Goal: Task Accomplishment & Management: Manage account settings

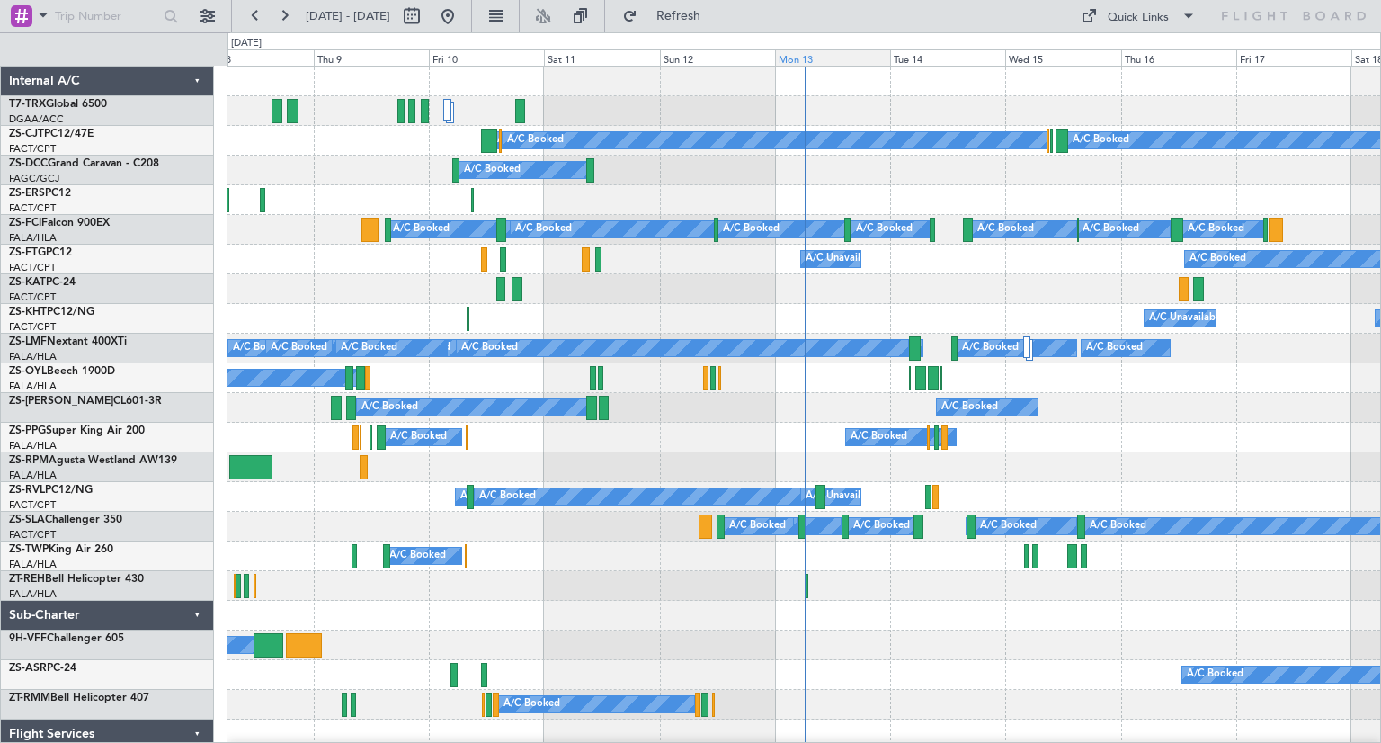
click at [814, 58] on div "Mon 13" at bounding box center [832, 57] width 115 height 16
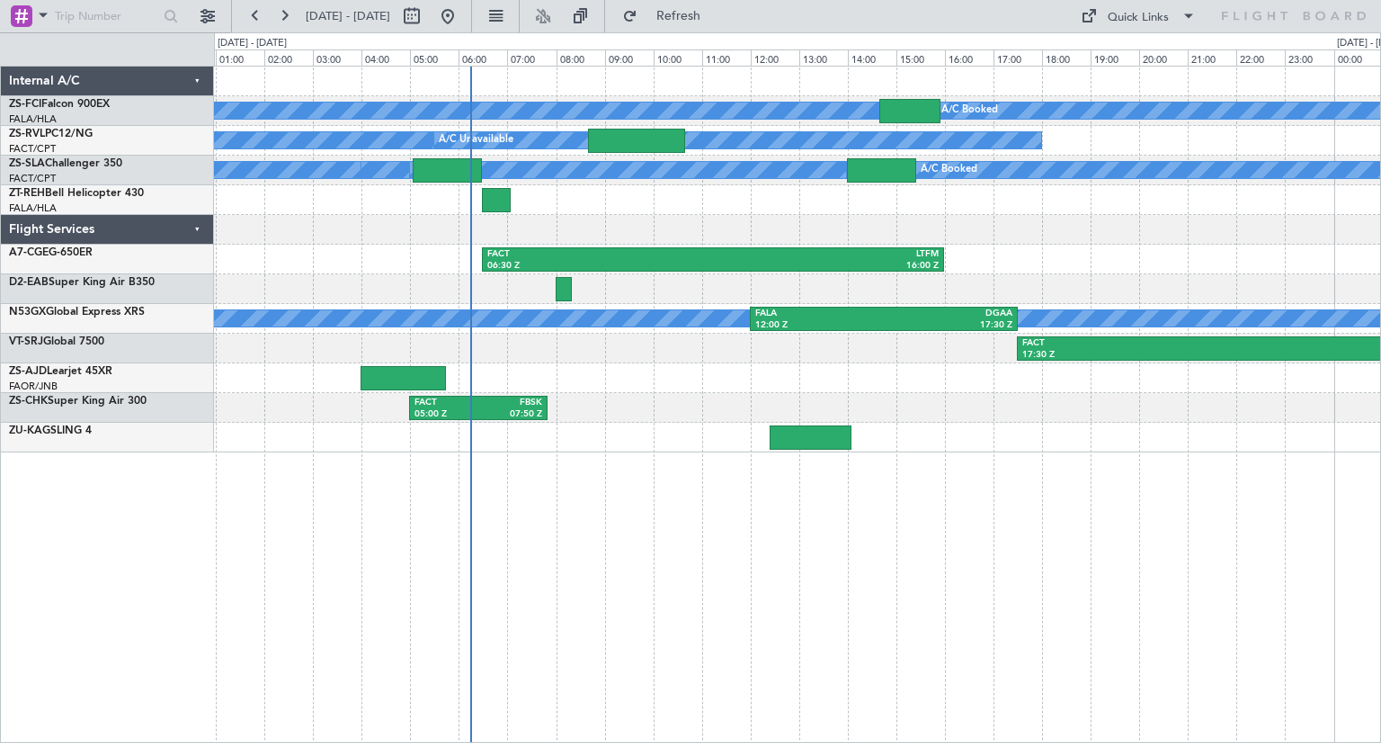
click at [578, 591] on div "A/C Booked A/C Booked A/C Booked A/C Booked A/C Booked A/C Booked A/C Booked A/…" at bounding box center [797, 404] width 1167 height 677
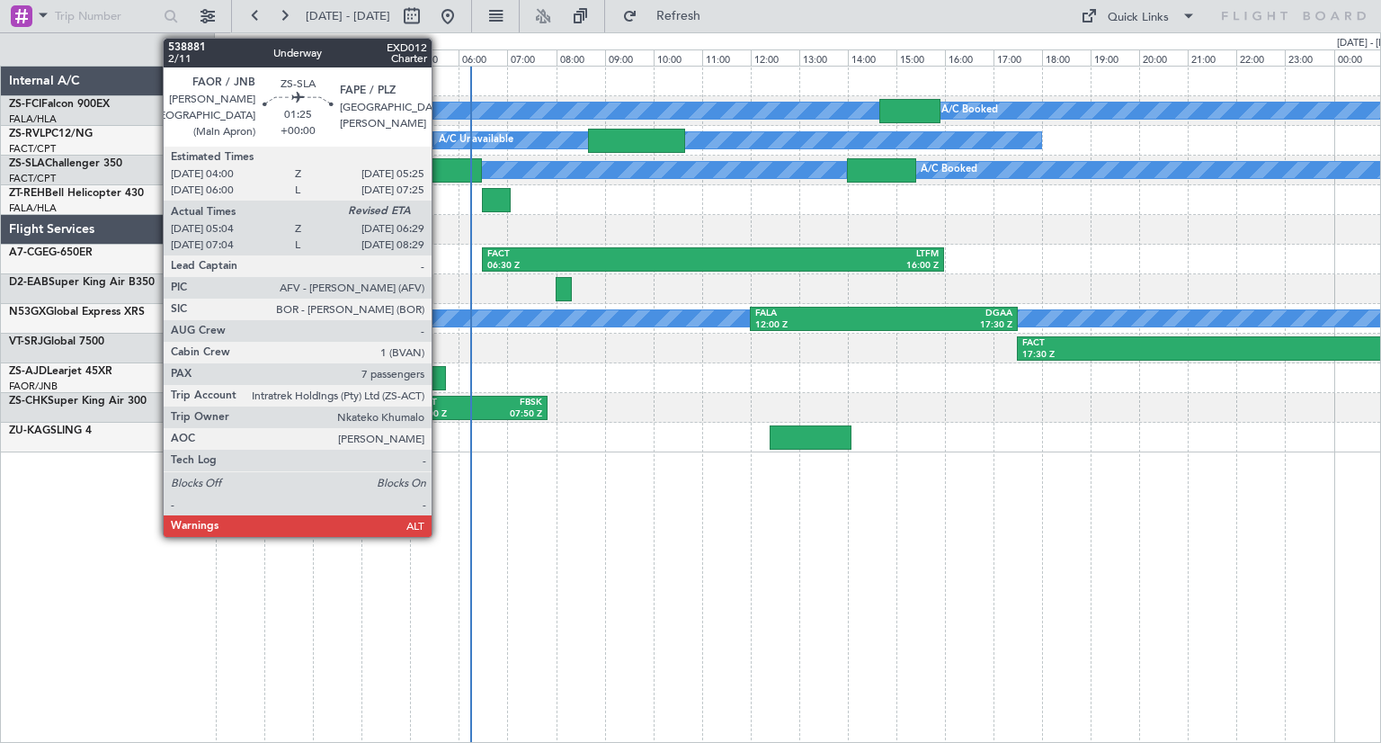
click at [440, 166] on div at bounding box center [447, 170] width 69 height 24
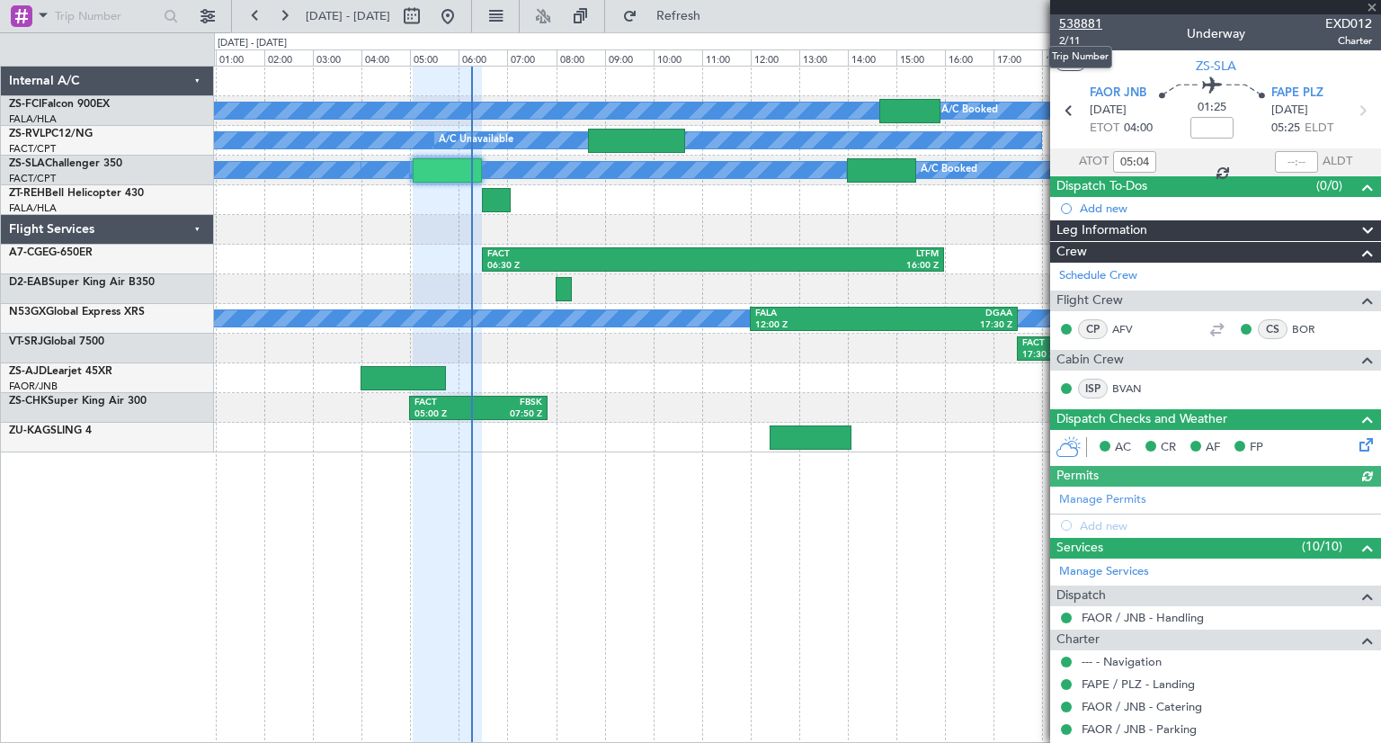
click at [1076, 21] on span "538881" at bounding box center [1080, 23] width 43 height 19
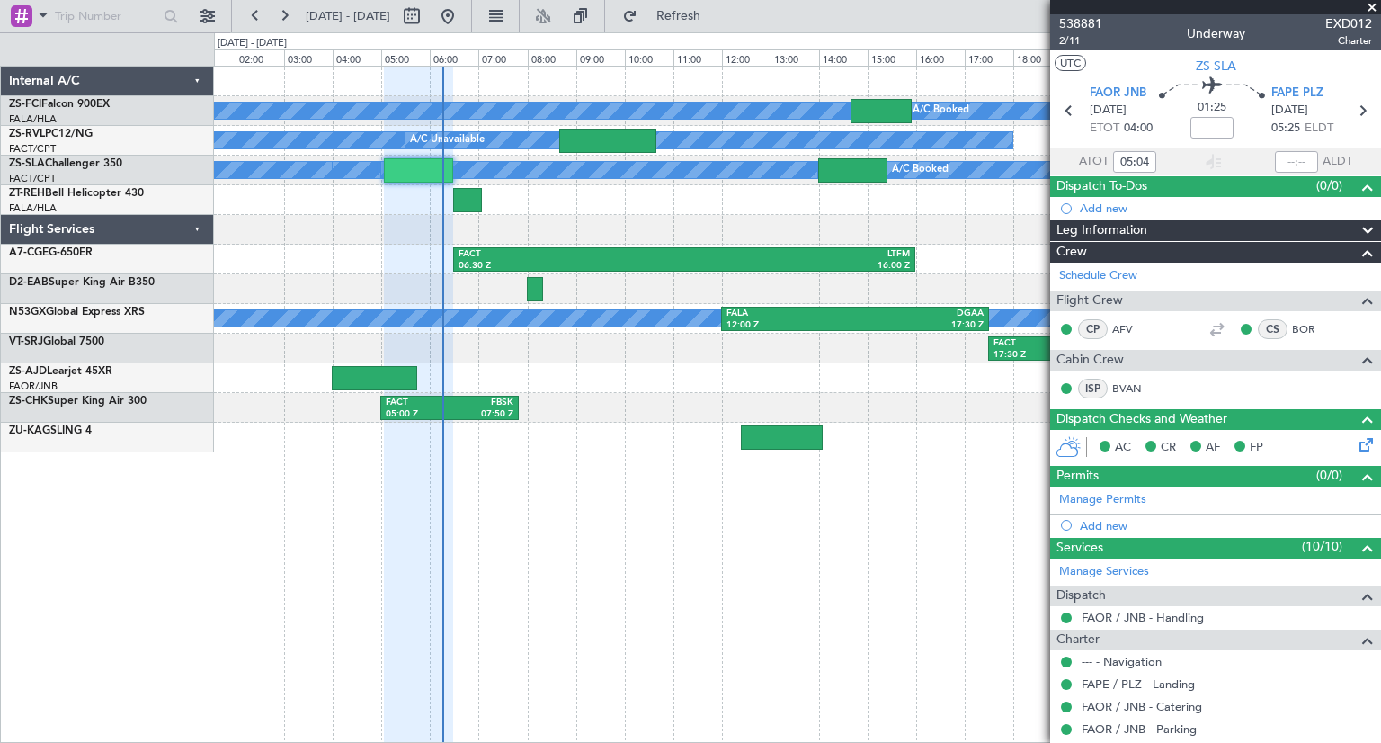
click at [692, 531] on div "A/C Booked A/C Booked A/C Booked A/C Booked A/C Booked A/C Booked A/C Booked A/…" at bounding box center [797, 404] width 1167 height 677
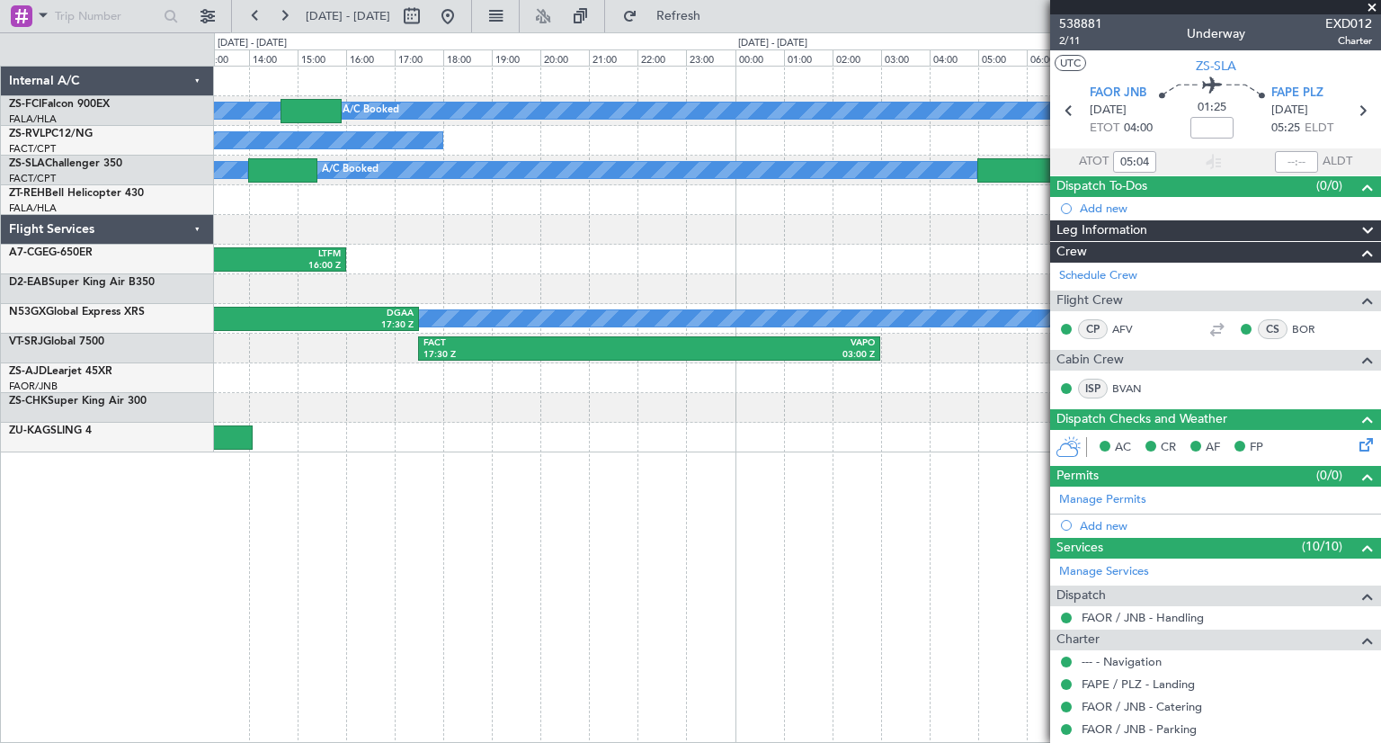
click at [325, 637] on div "A/C Booked A/C Booked A/C Booked A/C Booked A/C Booked A/C Booked A/C Booked A/…" at bounding box center [797, 404] width 1167 height 677
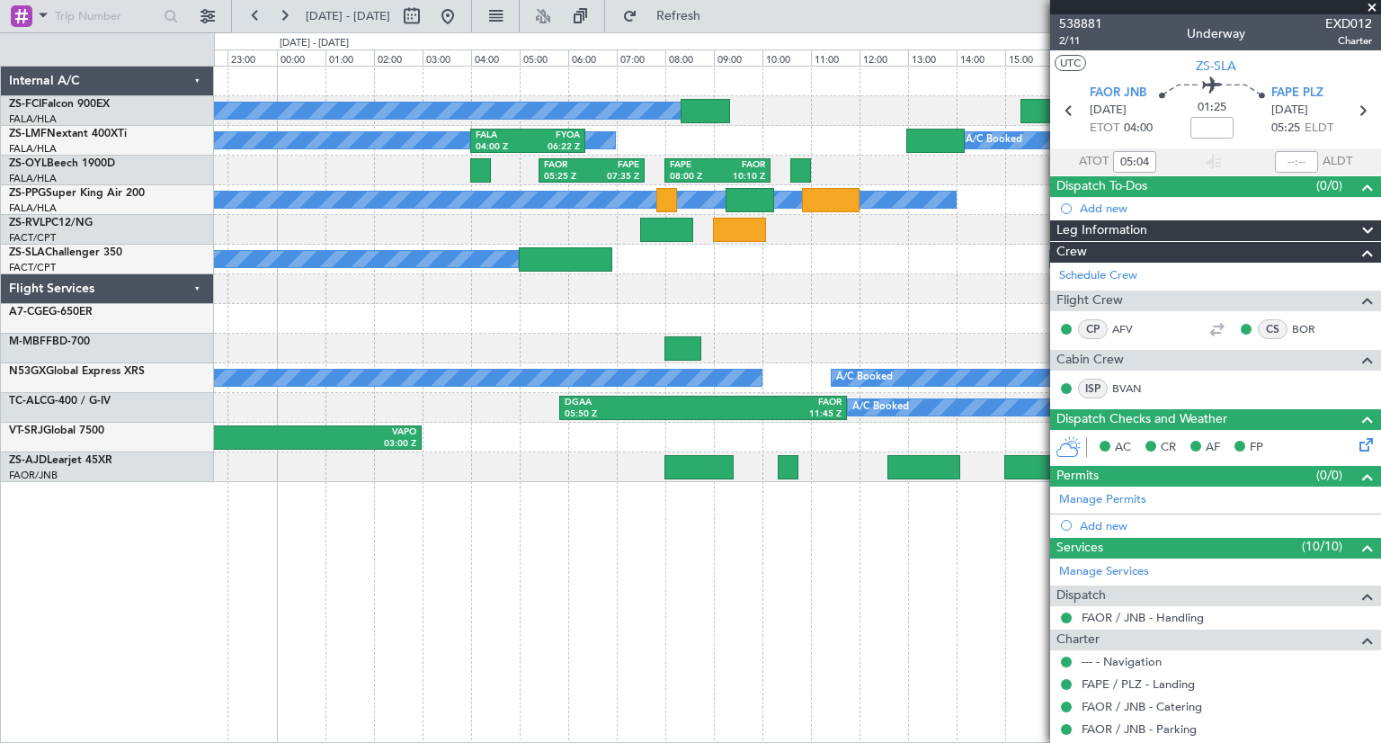
click at [615, 664] on div "A/C Booked A/C Booked A/C Booked A/C Booked A/C Booked A/C Booked A/C Booked A/…" at bounding box center [797, 404] width 1167 height 677
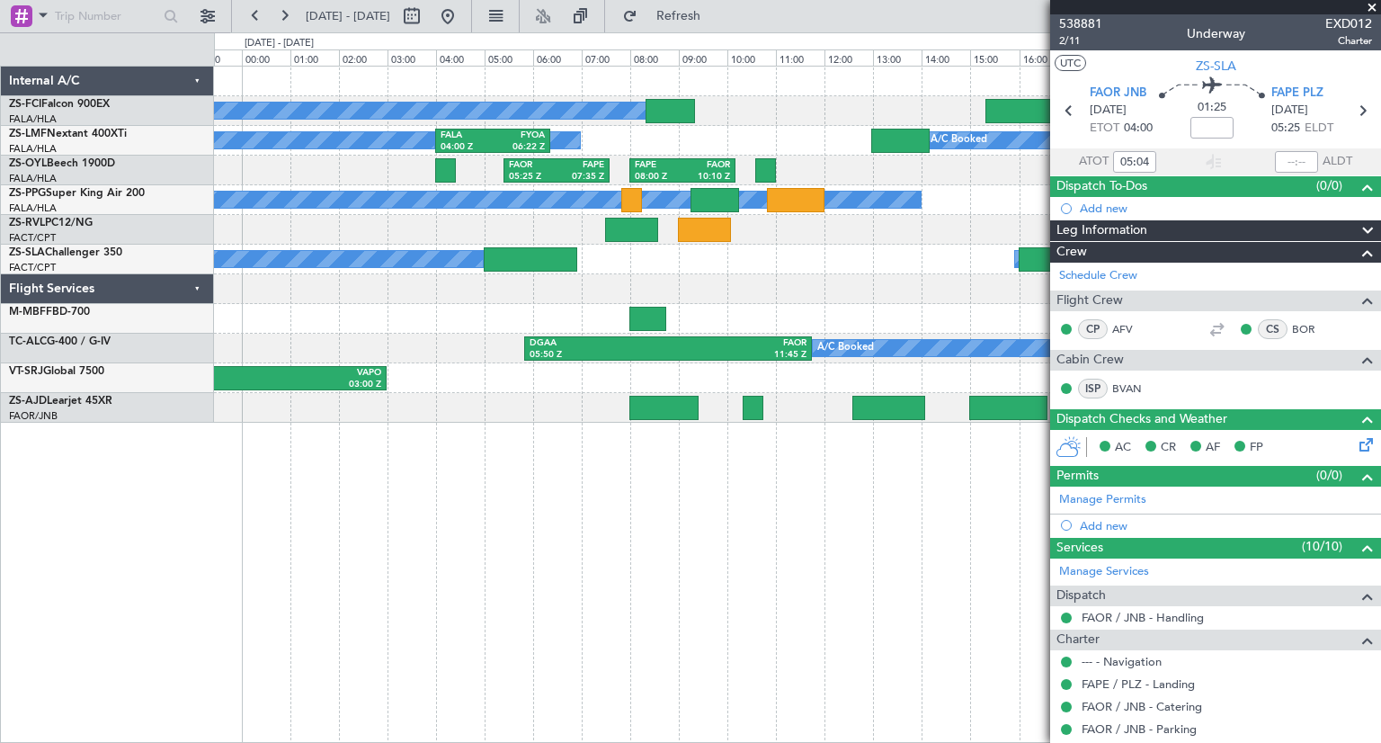
click at [834, 314] on div "A/C Booked A/C Booked A/C Booked A/C Booked A/C Booked A/C Booked A/C Booked A/…" at bounding box center [797, 245] width 1166 height 356
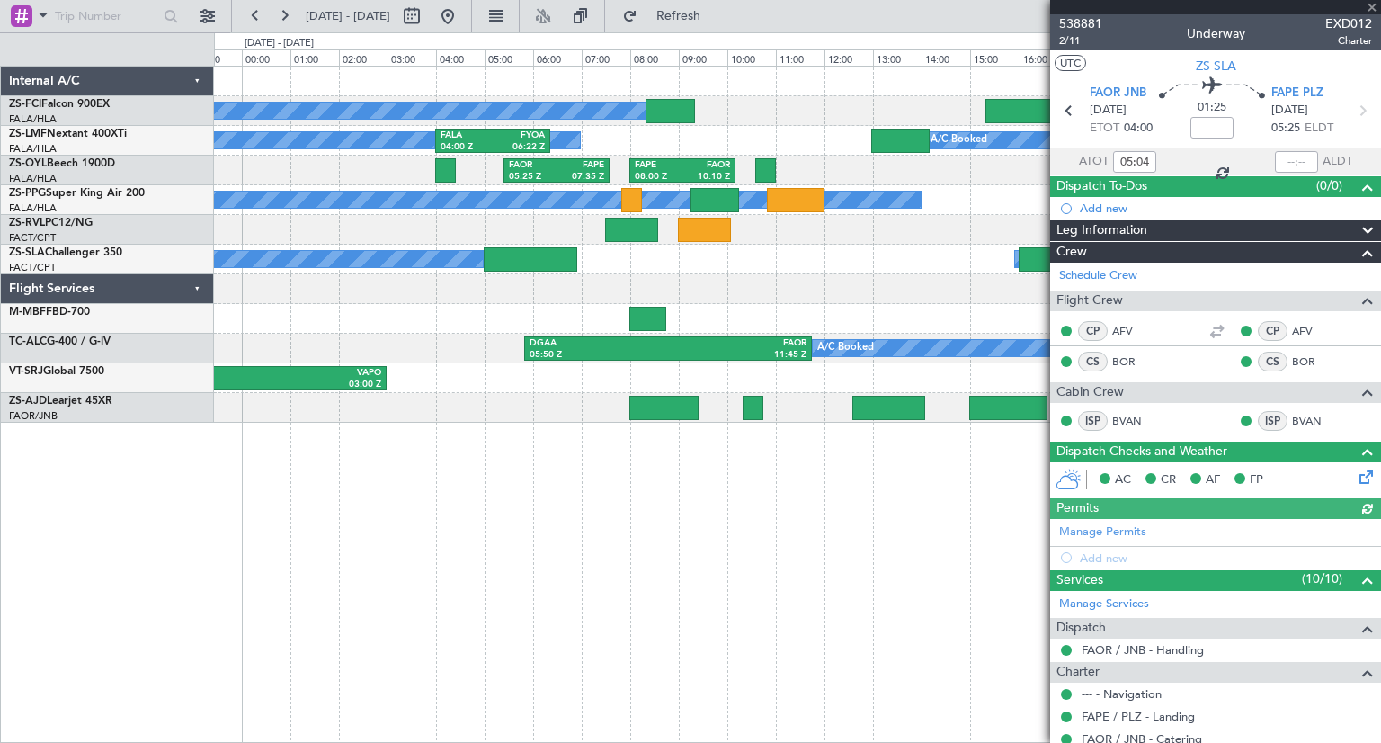
type input "06:25"
click at [462, 22] on button at bounding box center [447, 16] width 29 height 29
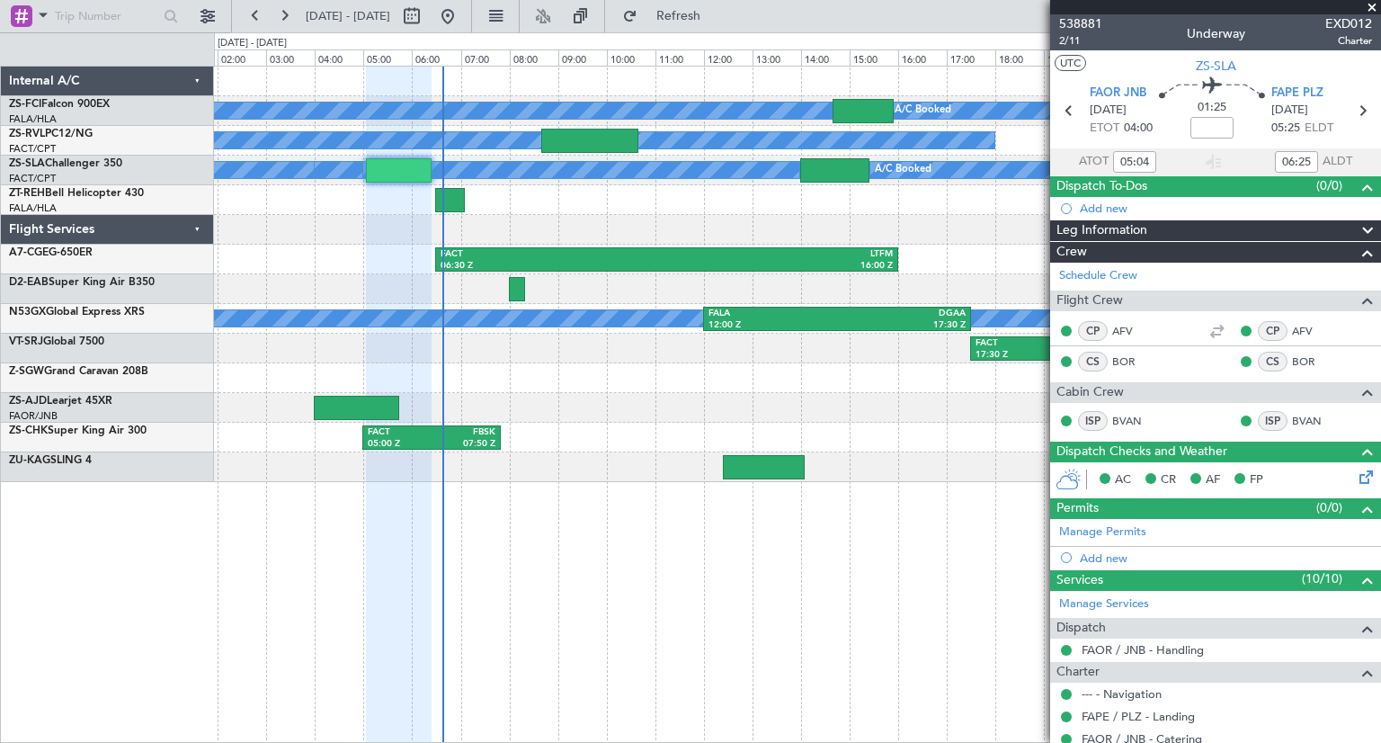
click at [478, 479] on div "A/C Booked A/C Booked A/C Booked A/C Booked A/C Booked A/C Booked A/C Booked A/…" at bounding box center [797, 274] width 1166 height 415
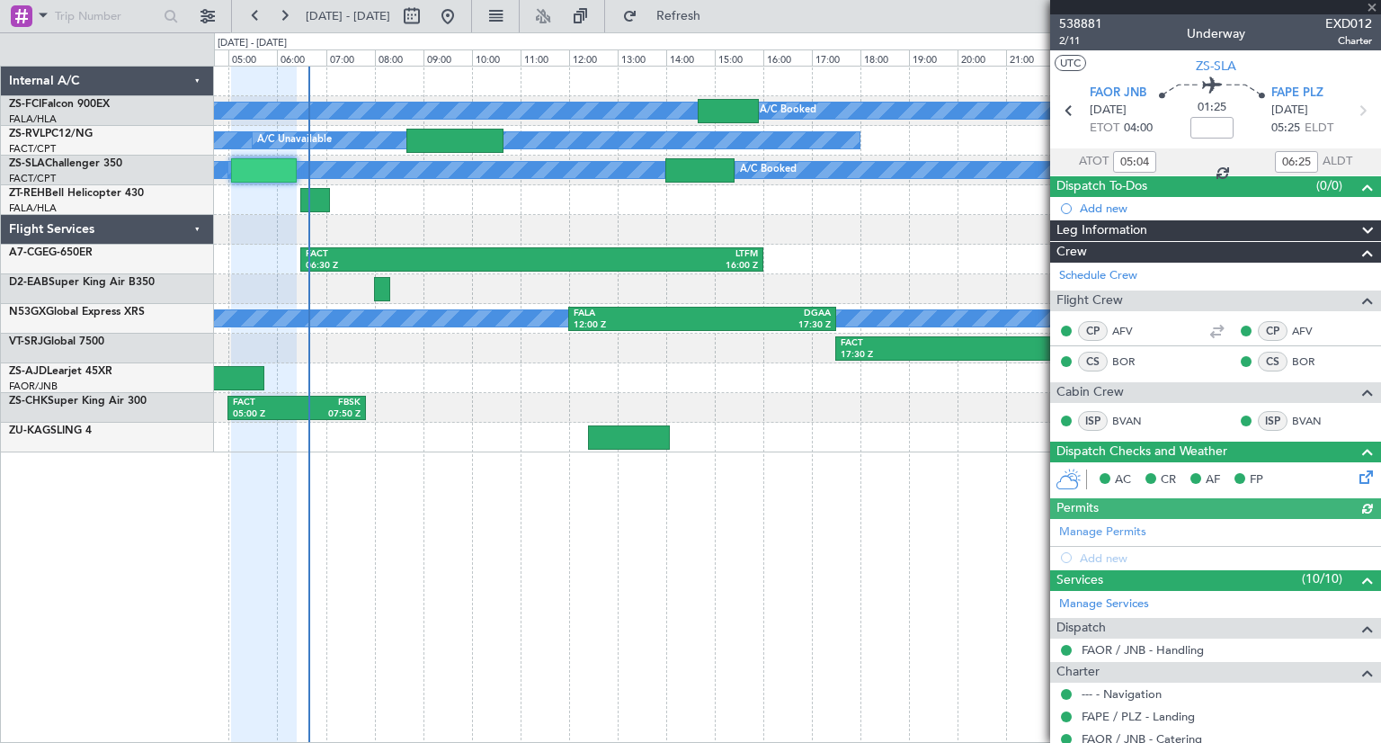
click at [815, 516] on div "A/C Booked A/C Booked A/C Booked A/C Booked A/C Booked A/C Booked A/C Booked A/…" at bounding box center [797, 404] width 1167 height 677
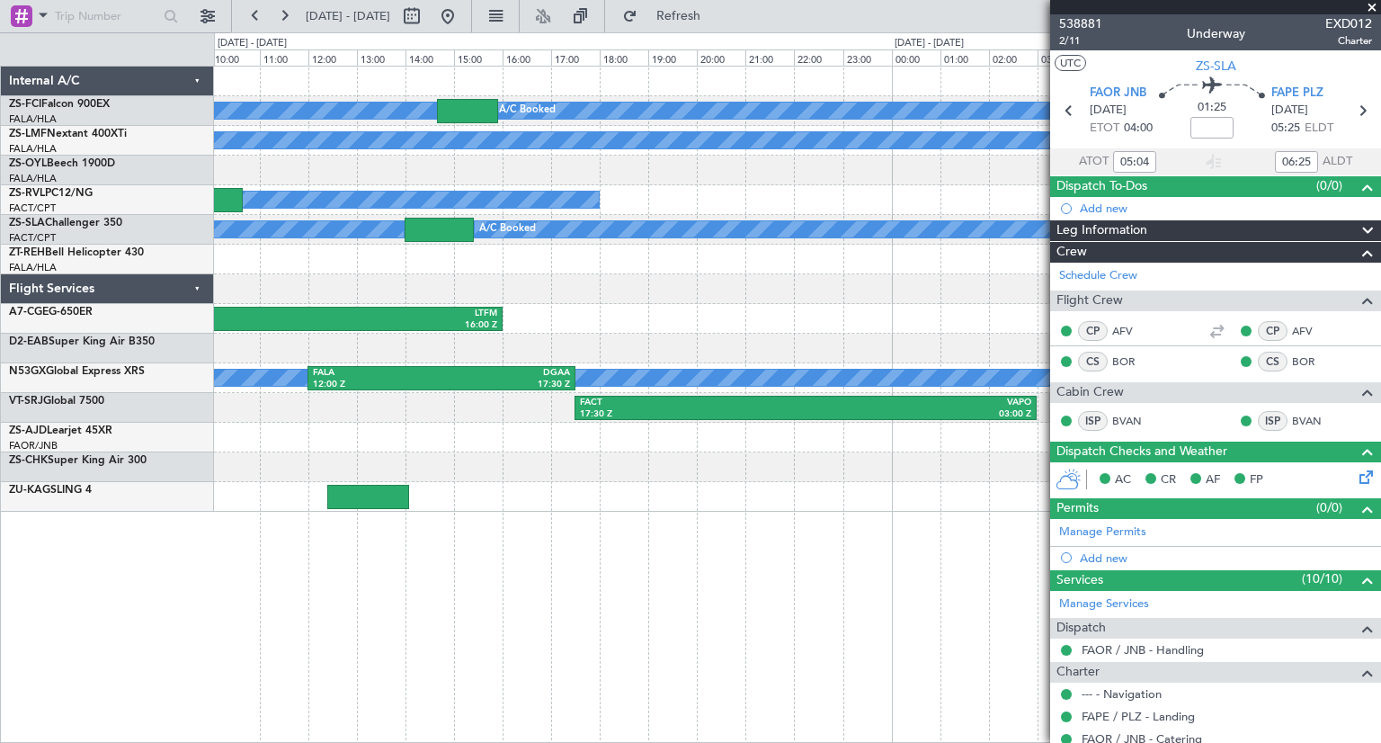
click at [392, 378] on div "A/C Booked A/C Booked A/C Booked A/C Booked A/C Booked A/C Booked A/C Booked A/…" at bounding box center [797, 289] width 1166 height 445
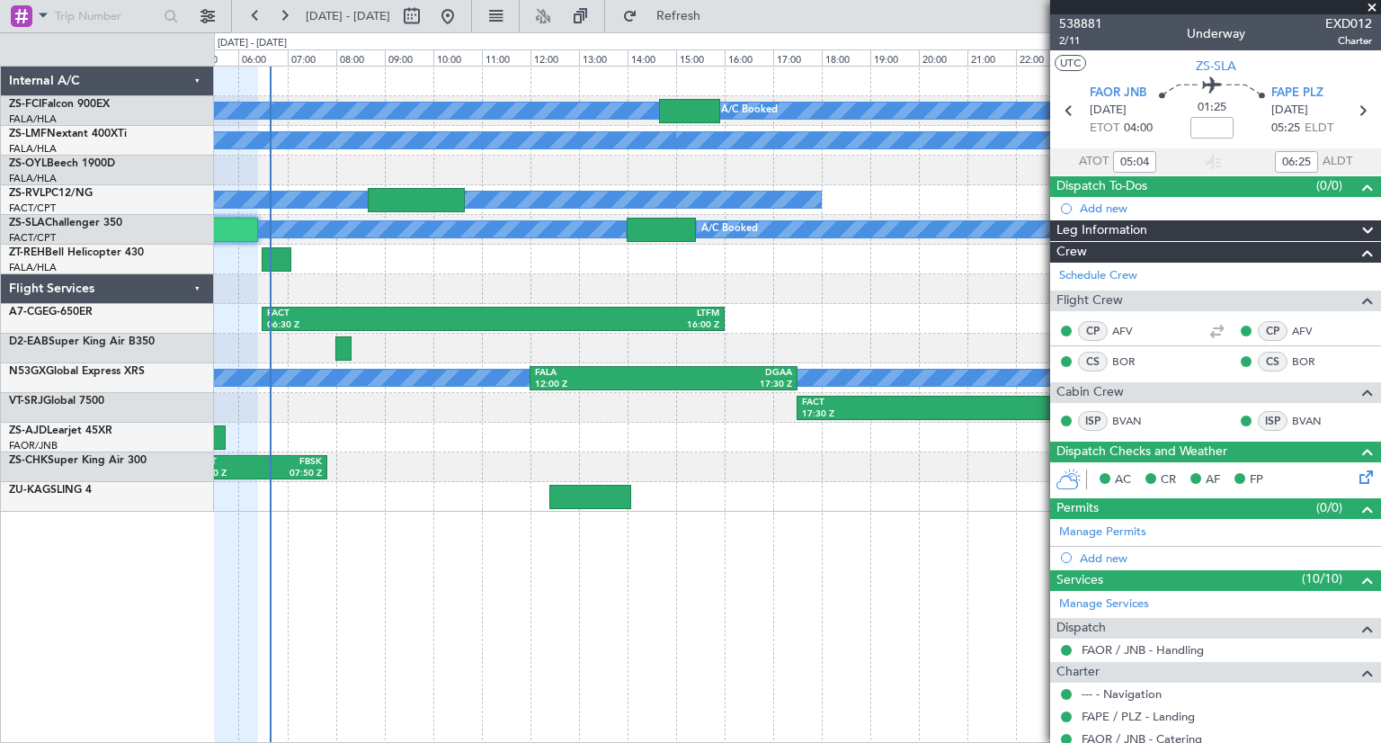
click at [922, 361] on div "A/C Booked A/C Booked A/C Booked A/C Booked A/C Booked A/C Booked A/C Booked A/…" at bounding box center [797, 289] width 1166 height 445
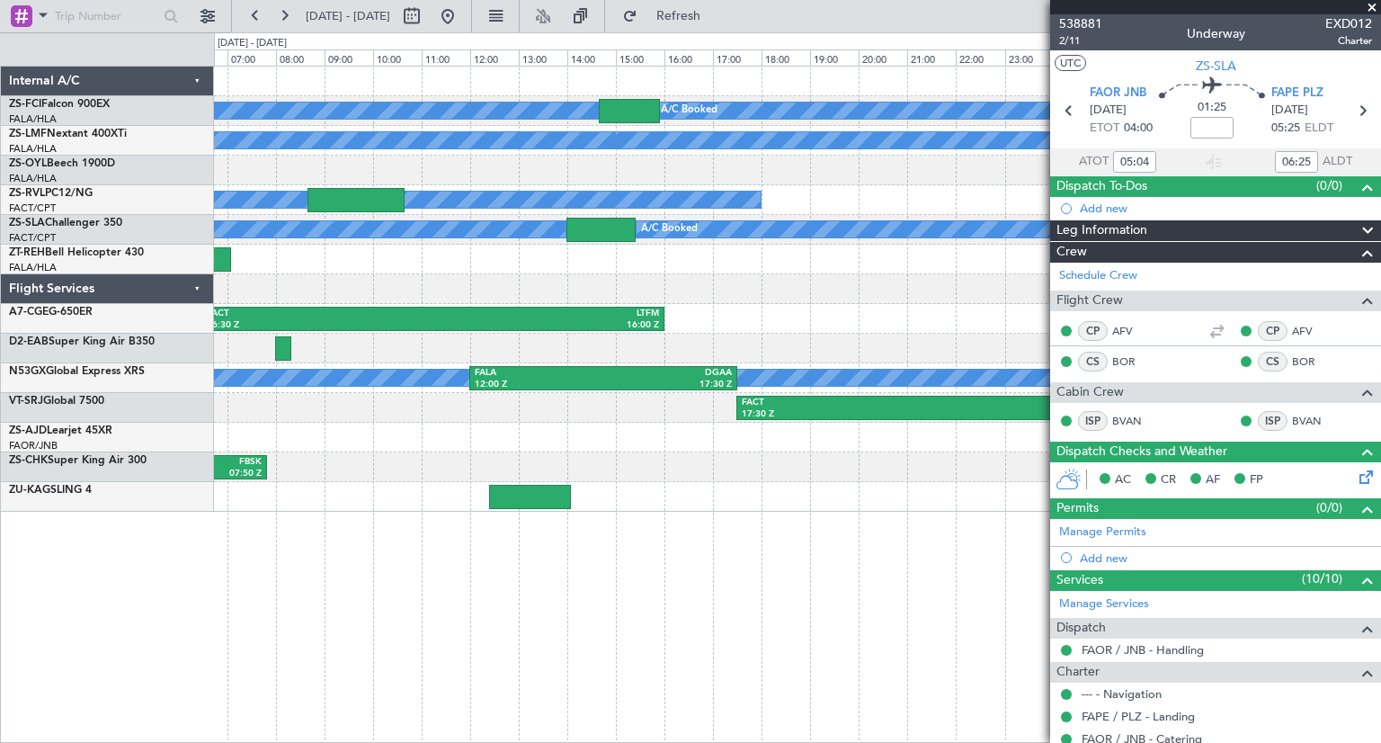
click at [47, 279] on div "A/C Booked A/C Booked A/C Booked A/C Booked A/C Booked A/C Booked A/C Booked A/…" at bounding box center [690, 387] width 1381 height 710
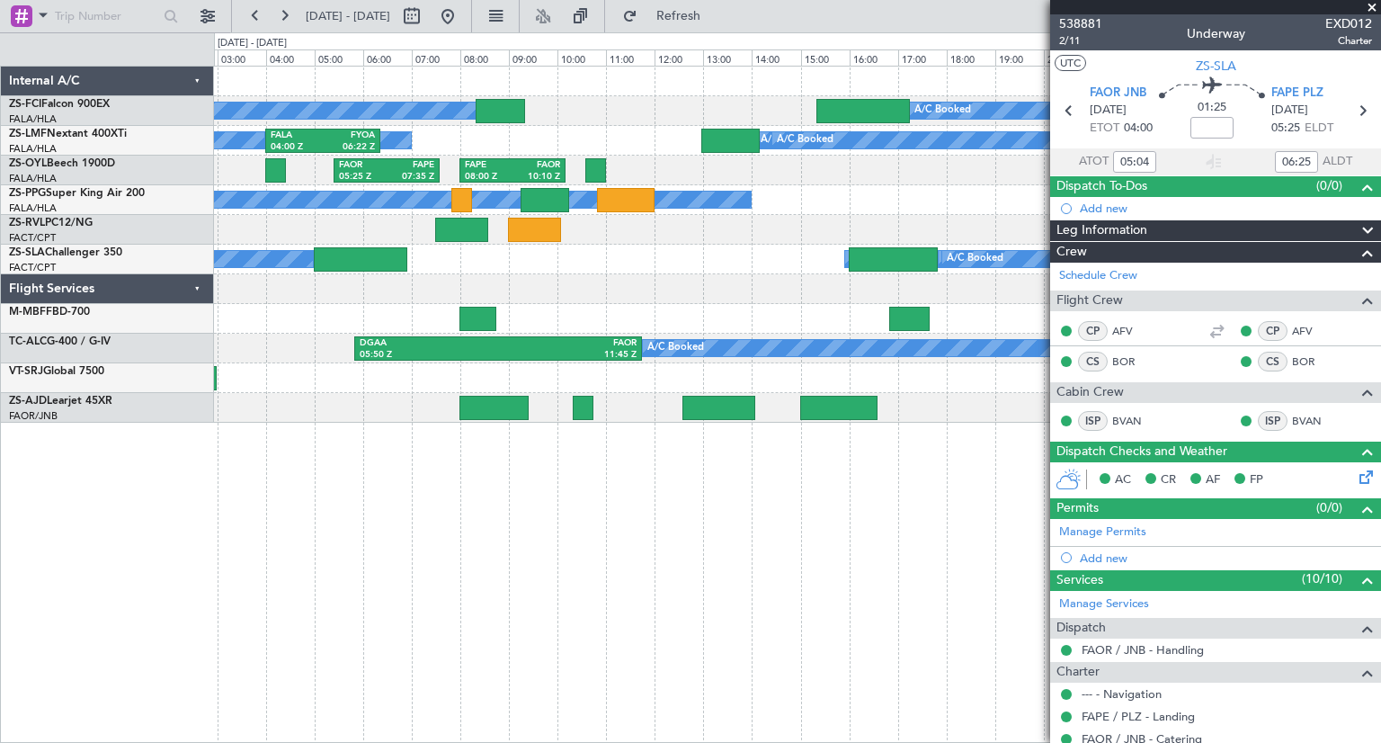
click at [644, 324] on div at bounding box center [797, 319] width 1166 height 30
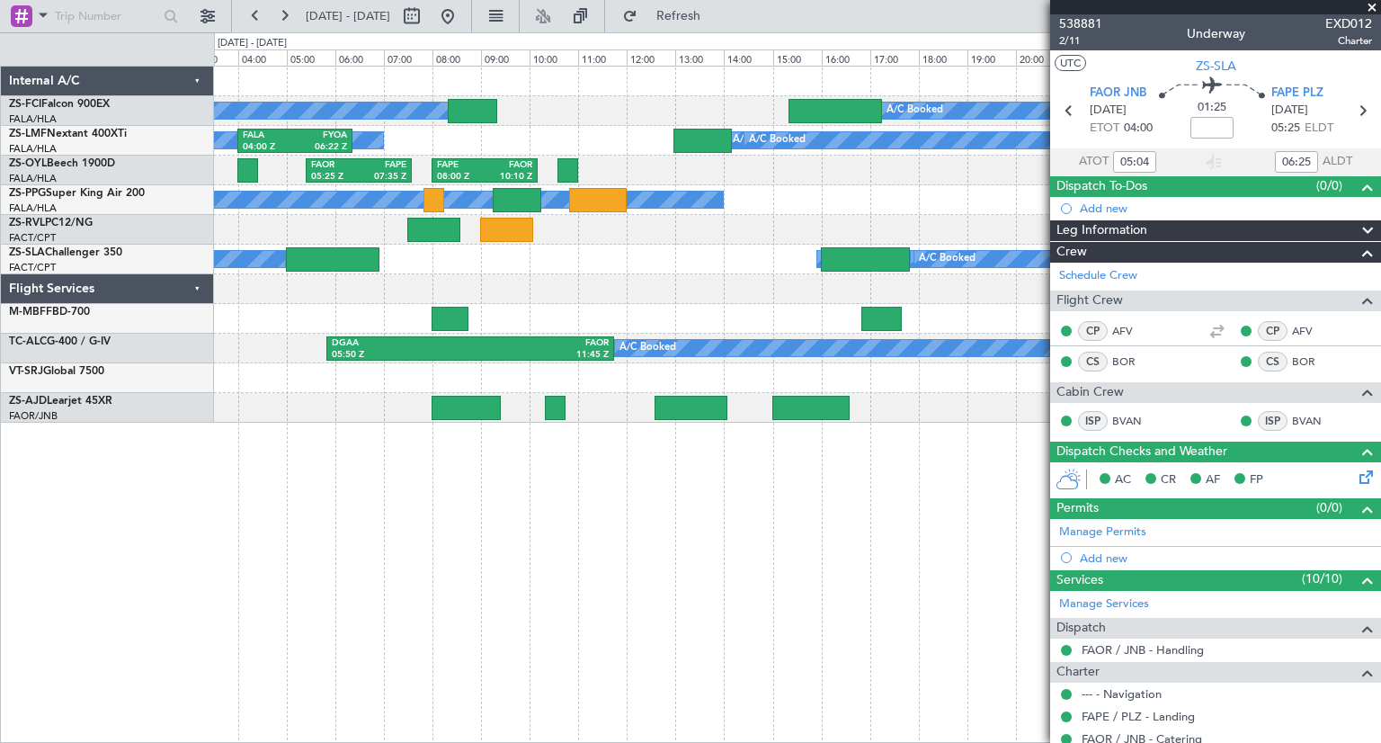
click at [788, 166] on div "FAOR 05:25 Z FAPE 07:35 Z FAPE 08:00 Z FAOR 10:10 Z" at bounding box center [797, 171] width 1166 height 30
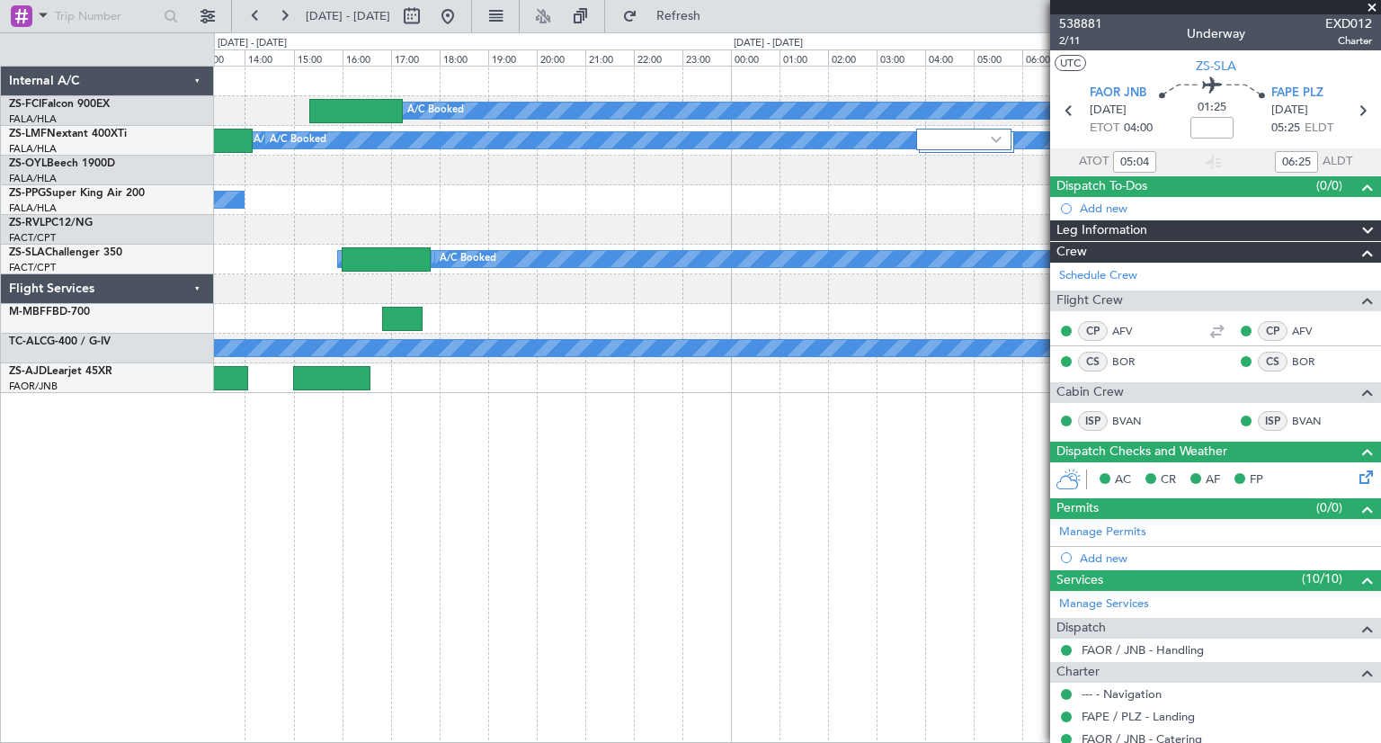
click at [9, 381] on div "A/C Booked A/C Booked A/C Booked A/C Booked A/C Booked A/C Booked A/C Booked A/…" at bounding box center [690, 387] width 1381 height 710
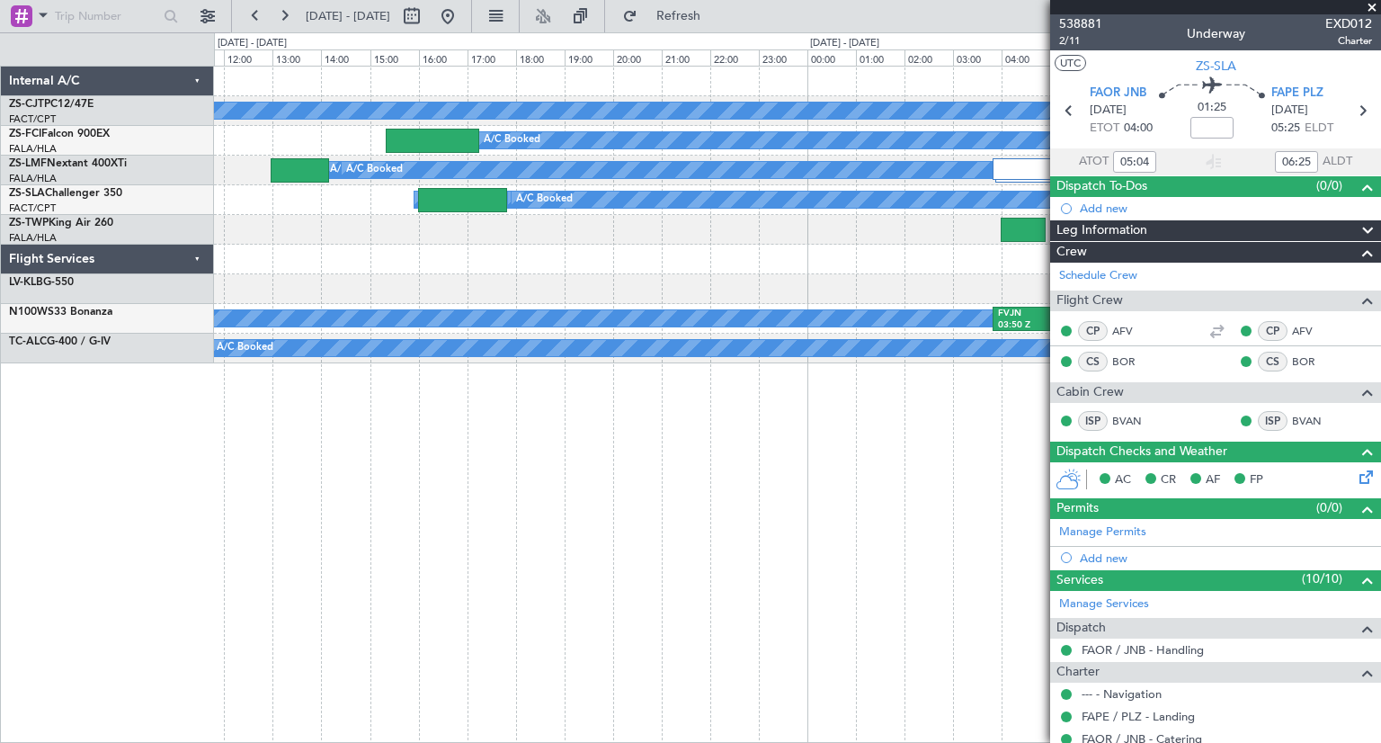
click at [941, 561] on div "A/C Booked A/C Booked A/C Booked A/C Booked FAKN 10:37 Z FVFA 13:12 Z A/C Booke…" at bounding box center [797, 404] width 1167 height 677
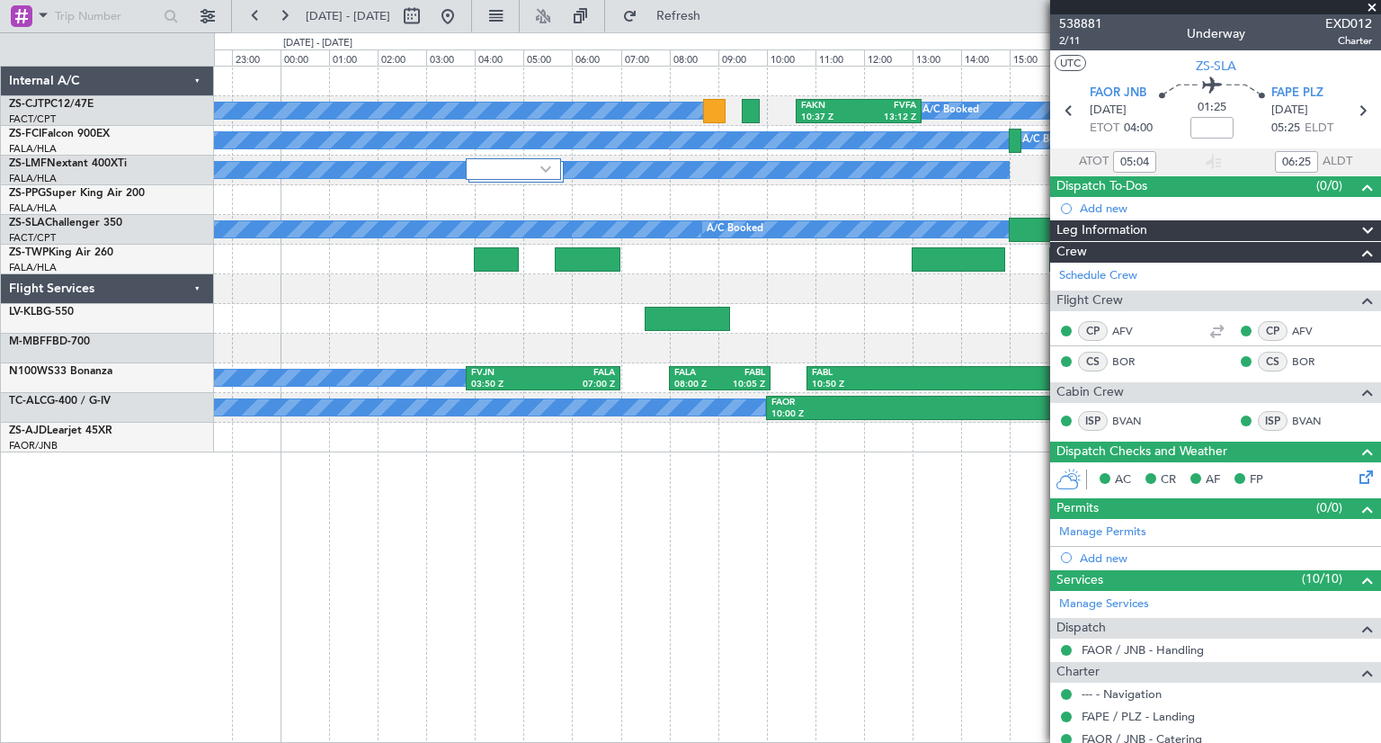
click at [295, 622] on div "A/C Booked A/C Booked A/C Booked A/C Booked FAKN 10:37 Z FVFA 13:12 Z A/C Booke…" at bounding box center [797, 404] width 1167 height 677
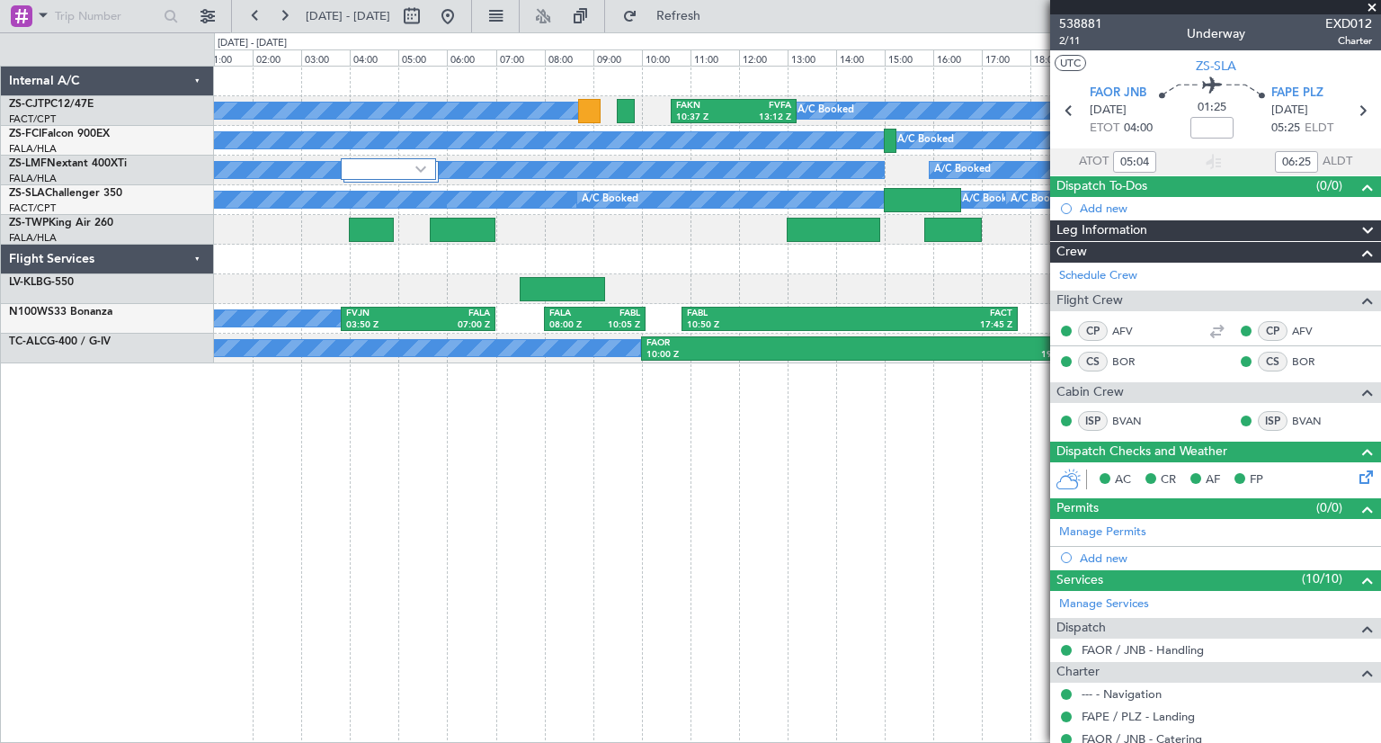
click at [788, 531] on div "A/C Booked A/C Booked A/C Booked A/C Booked FAKN 10:37 Z FVFA 13:12 Z A/C Booke…" at bounding box center [797, 404] width 1167 height 677
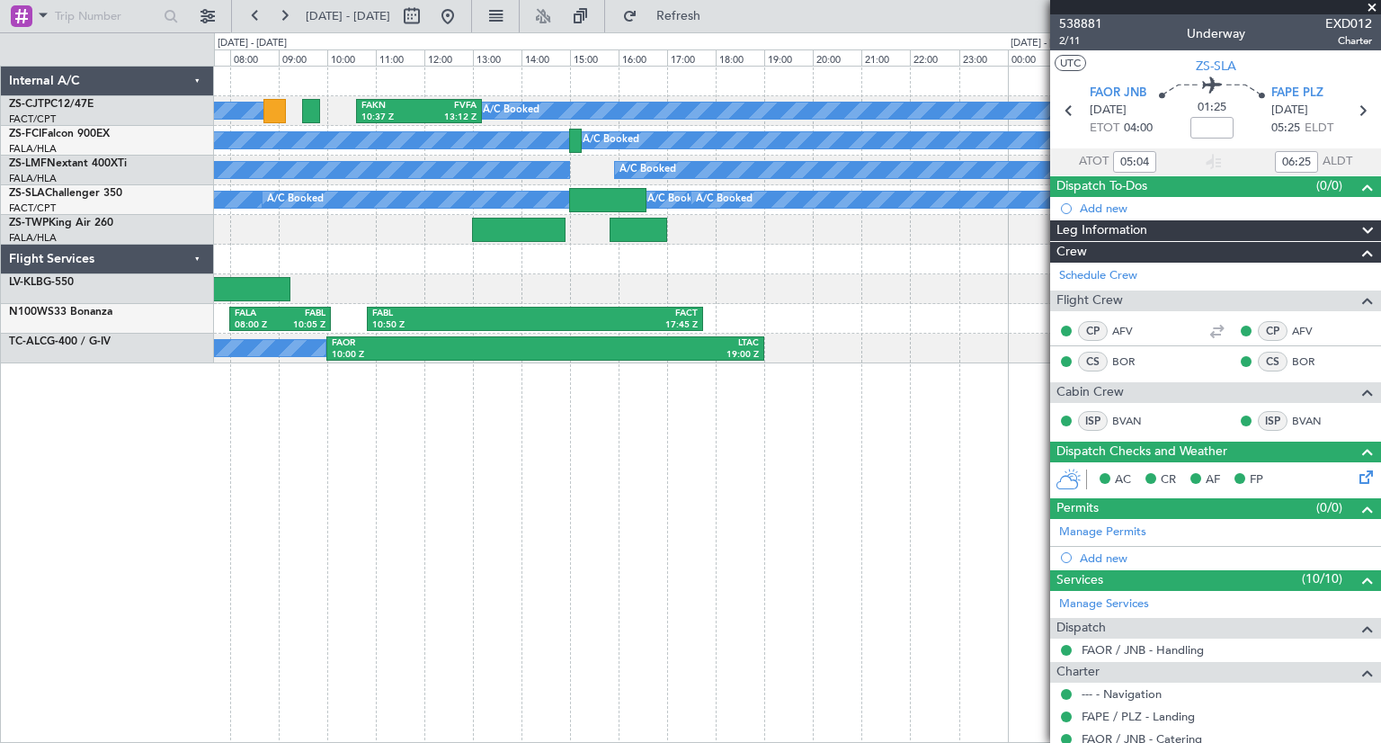
click at [380, 460] on div "A/C Booked A/C Booked A/C Booked FAKN 10:37 Z FVFA 13:12 Z A/C Booked A/C Booke…" at bounding box center [797, 404] width 1167 height 677
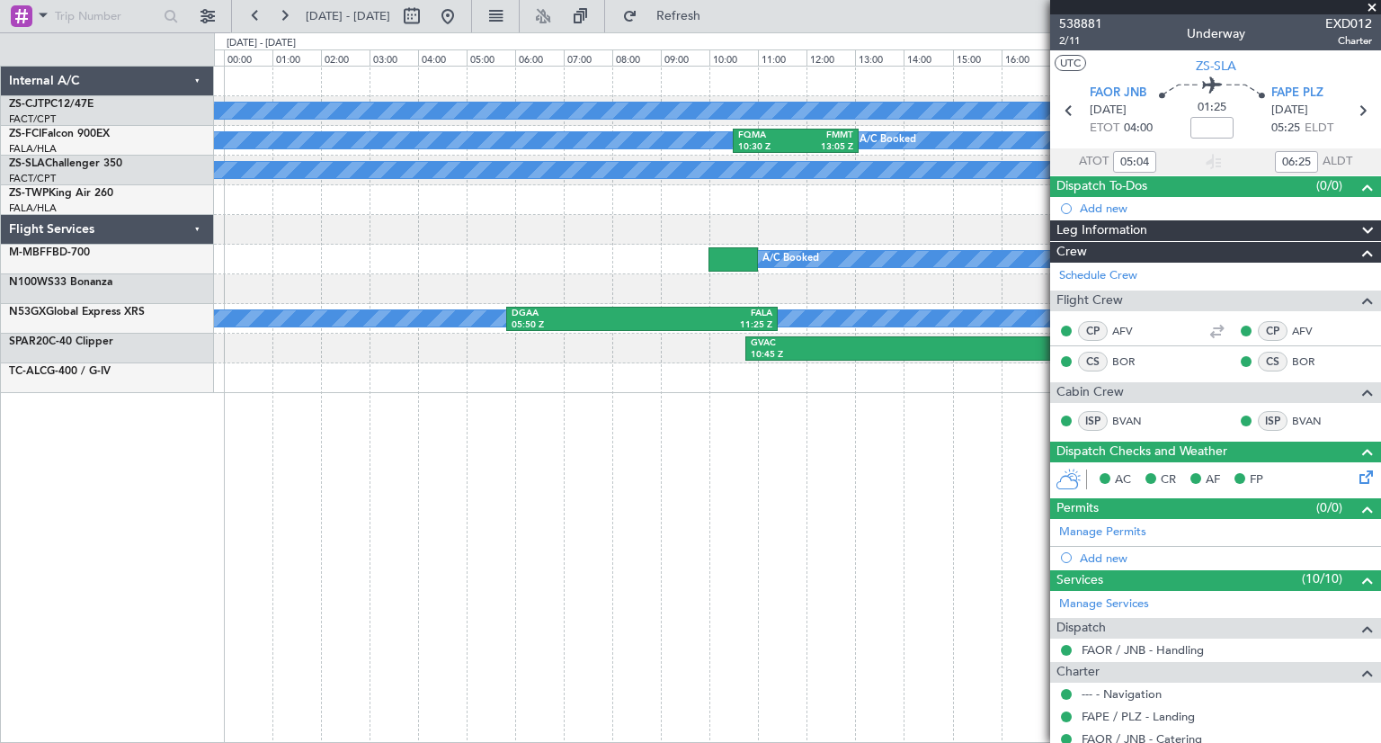
click at [262, 492] on div "A/C Booked A/C Booked A/C Booked A/C Booked A/C Booked A/C Booked A/C Booked A/…" at bounding box center [797, 404] width 1167 height 677
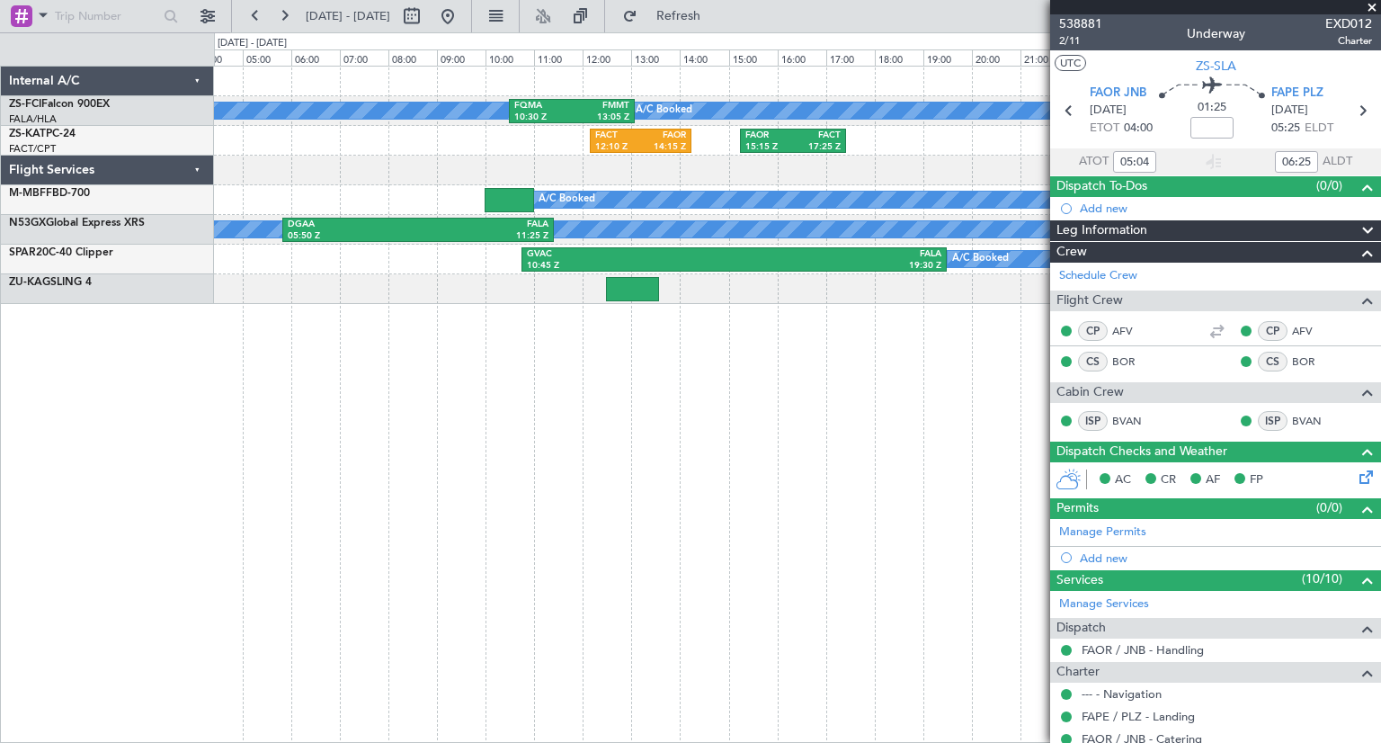
click at [629, 637] on div "A/C Booked A/C Booked A/C Booked A/C Booked FQMA 10:30 Z FMMT 13:05 Z A/C Booke…" at bounding box center [797, 404] width 1167 height 677
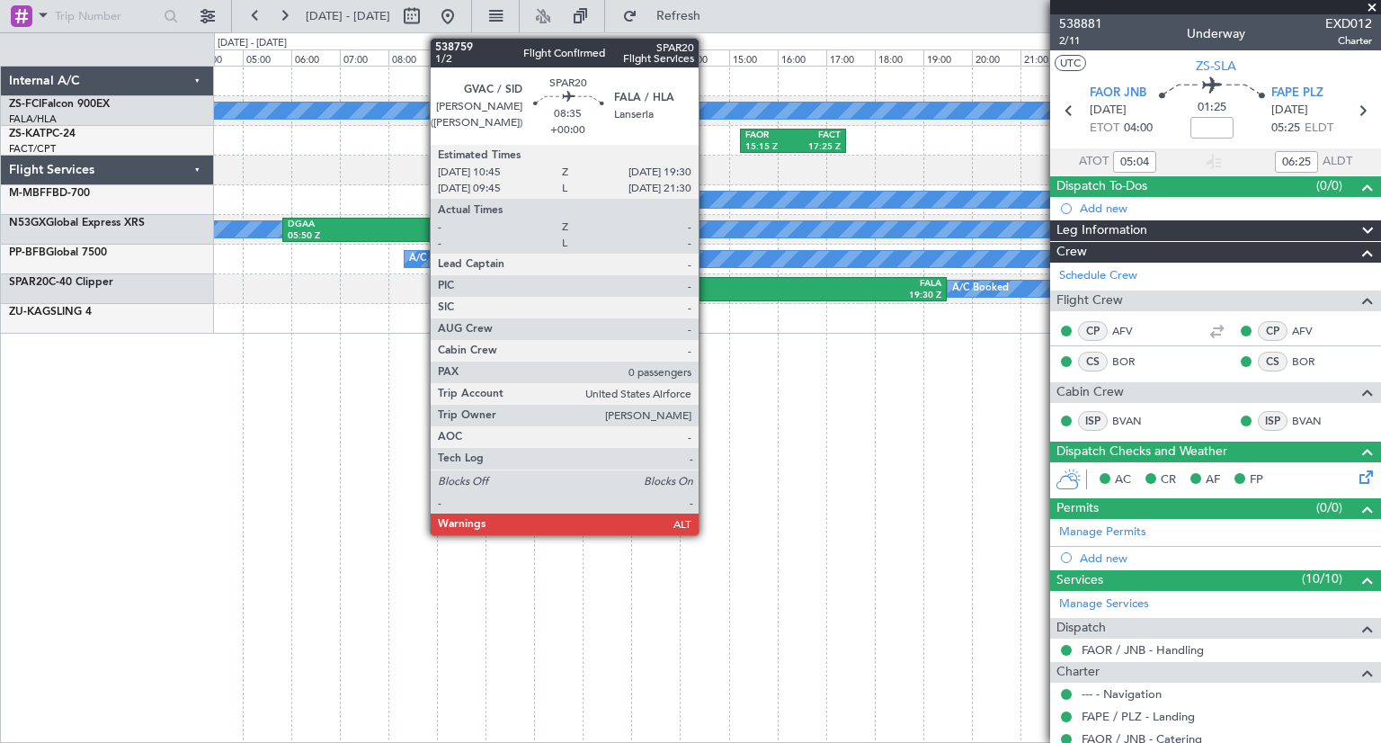
click at [707, 285] on div "GVAC" at bounding box center [631, 284] width 208 height 13
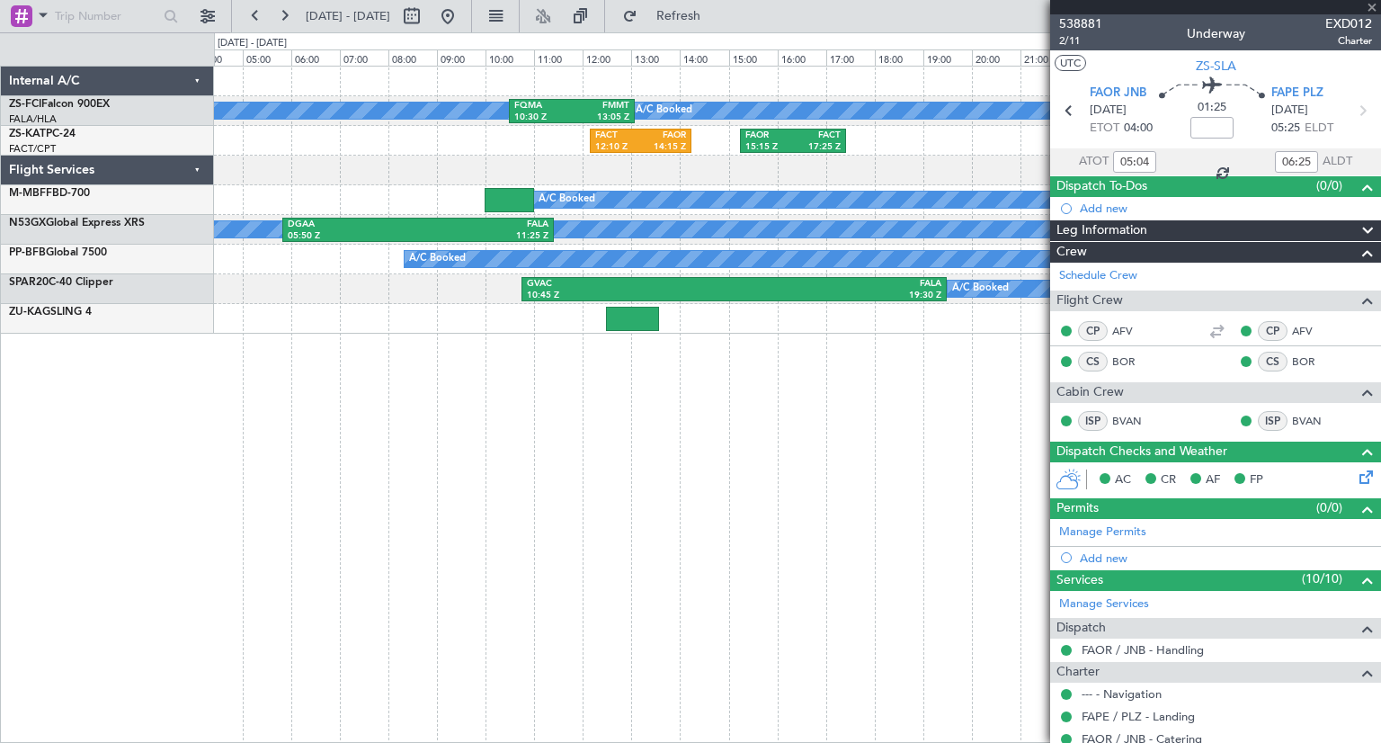
type input "0"
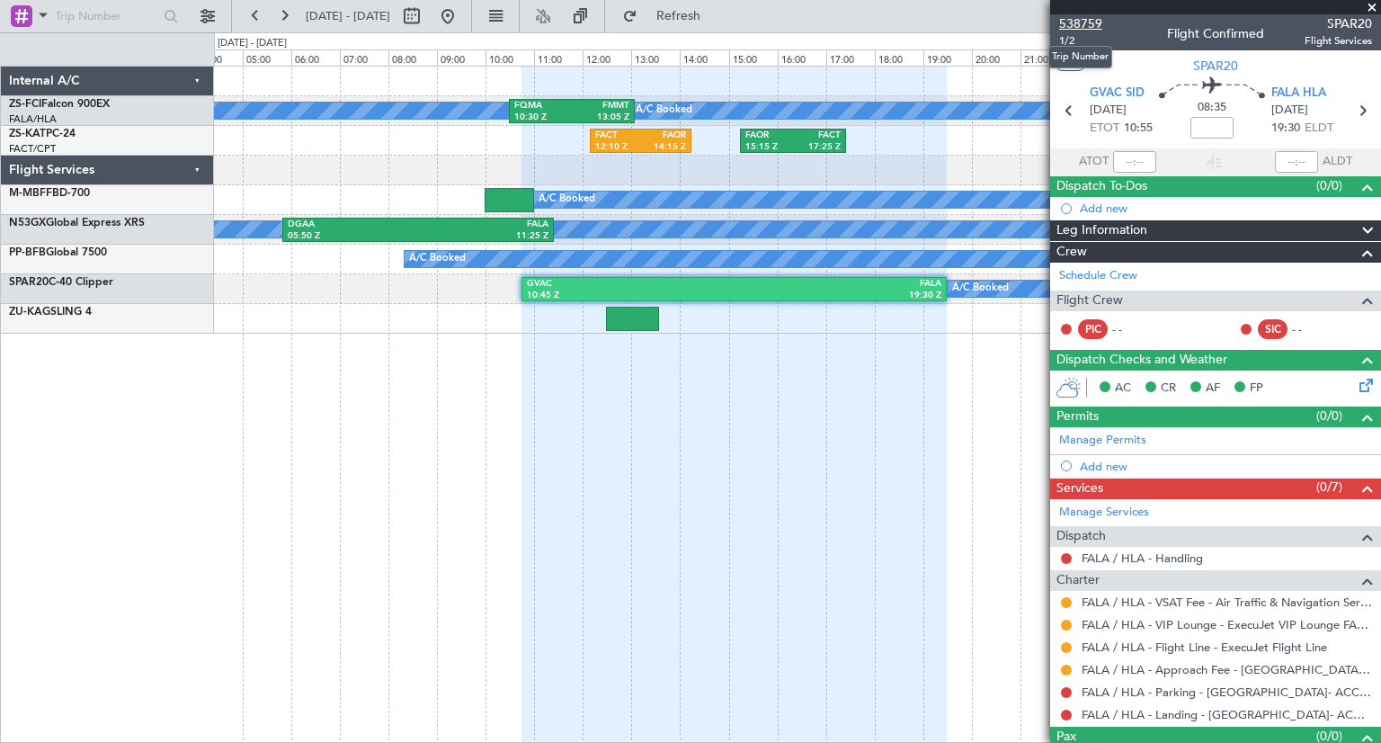
click at [1092, 26] on span "538759" at bounding box center [1080, 23] width 43 height 19
click at [1374, 7] on span at bounding box center [1372, 8] width 18 height 16
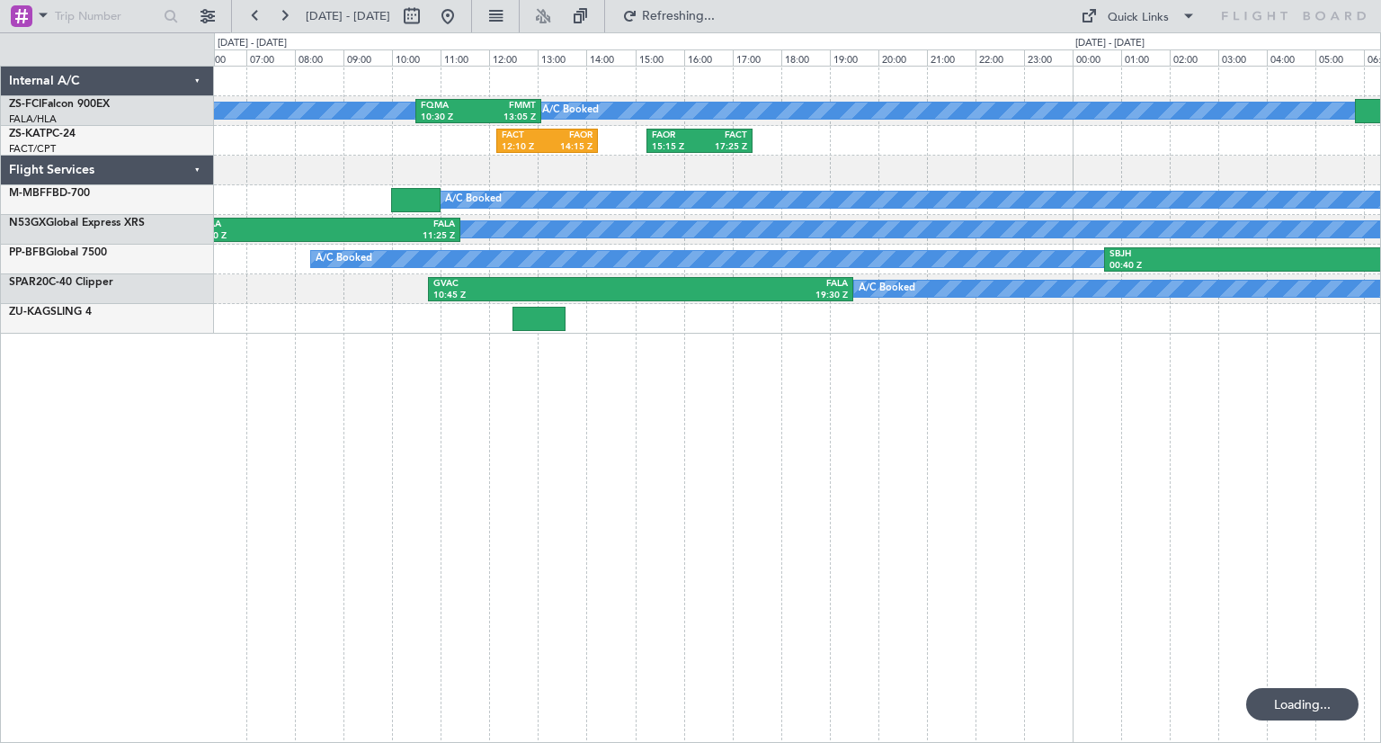
click at [1140, 553] on div "A/C Booked A/C Booked A/C Booked A/C Booked A/C Booked A/C Booked A/C Booked A/…" at bounding box center [797, 404] width 1167 height 677
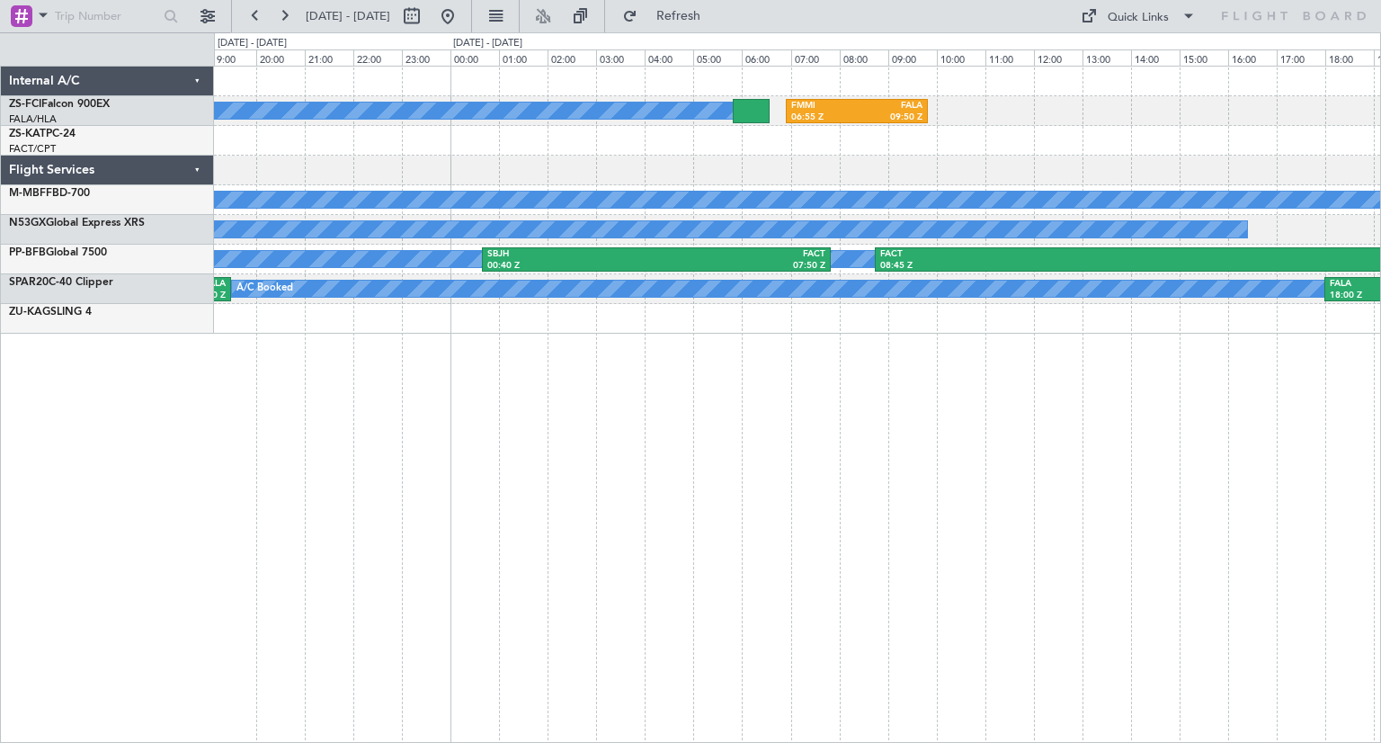
click at [565, 549] on div "A/C Booked A/C Booked A/C Booked A/C Booked FMMI 06:55 Z FALA 09:50 Z FAOR 15:1…" at bounding box center [797, 404] width 1167 height 677
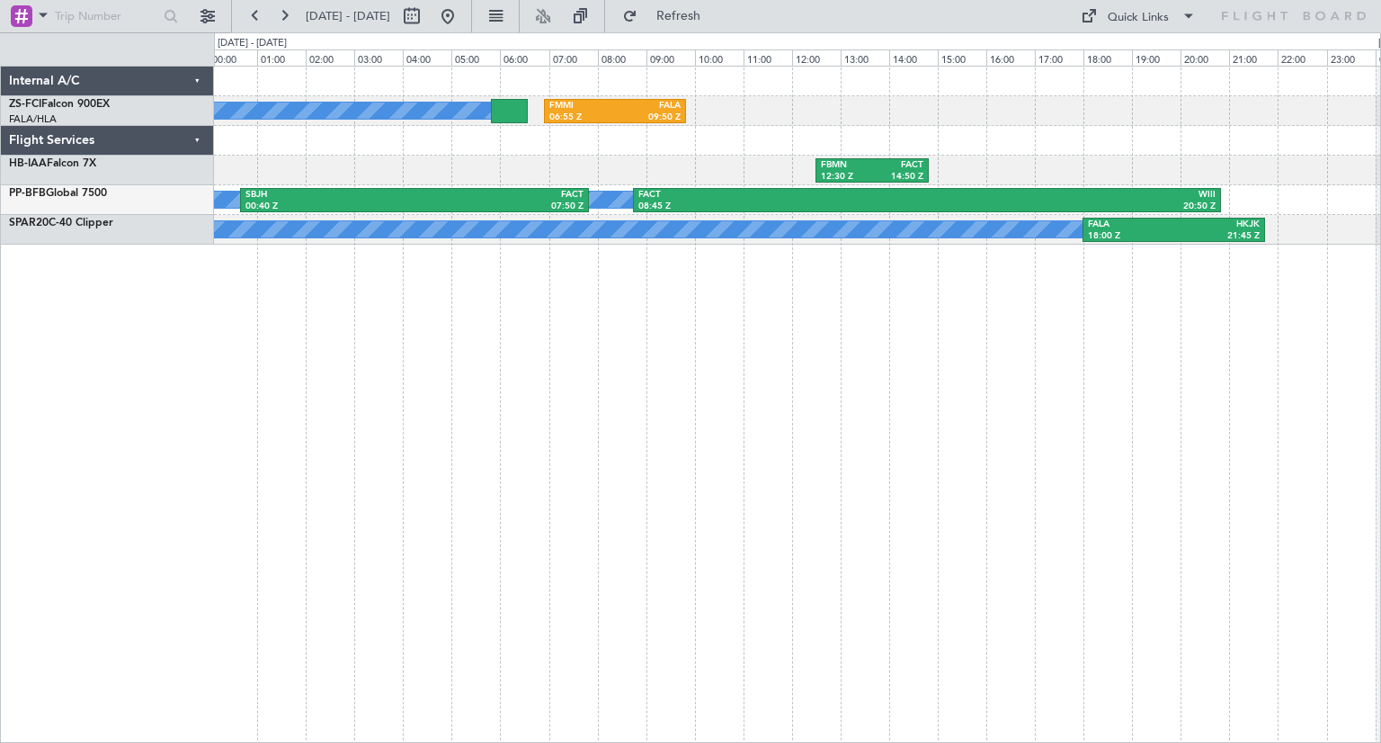
click at [276, 404] on div "A/C Booked A/C Booked A/C Booked A/C Booked FMMI 06:55 Z FALA 09:50 Z FBMN 12:3…" at bounding box center [797, 404] width 1167 height 677
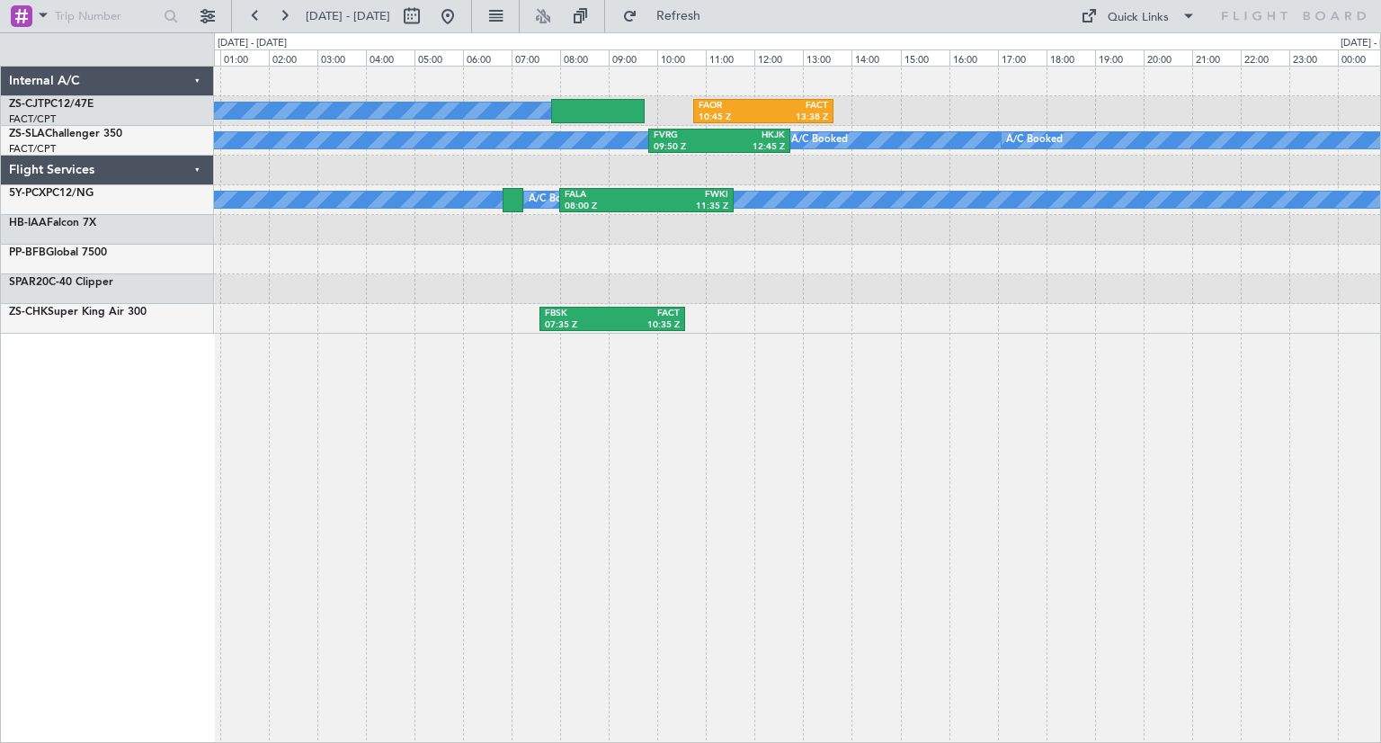
click at [470, 479] on div "A/C Booked A/C Booked A/C Booked A/C Booked FAOR 10:45 Z FACT 13:38 Z A/C Booke…" at bounding box center [797, 404] width 1167 height 677
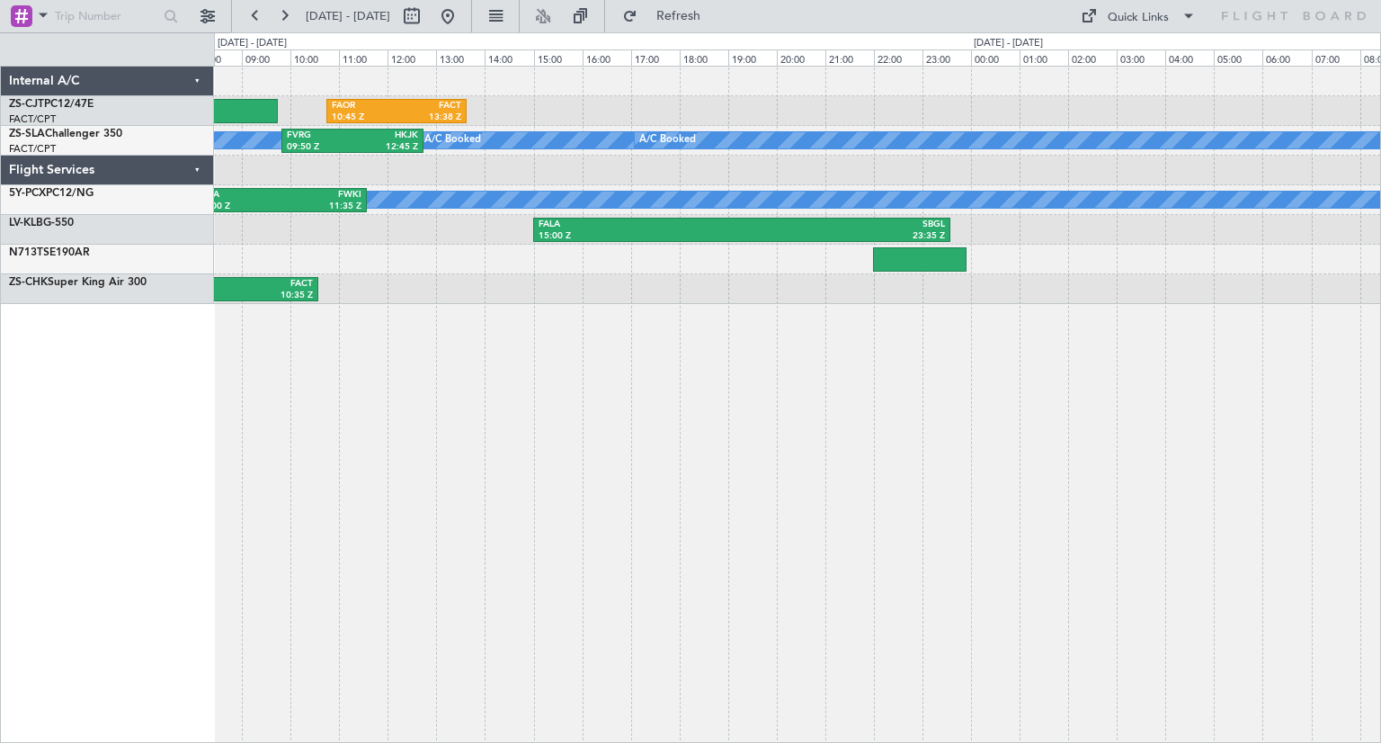
click at [281, 506] on div "FAOR 10:45 Z FACT 13:38 Z A/C Booked A/C Booked A/C Booked A/C Booked A/C Booke…" at bounding box center [797, 404] width 1167 height 677
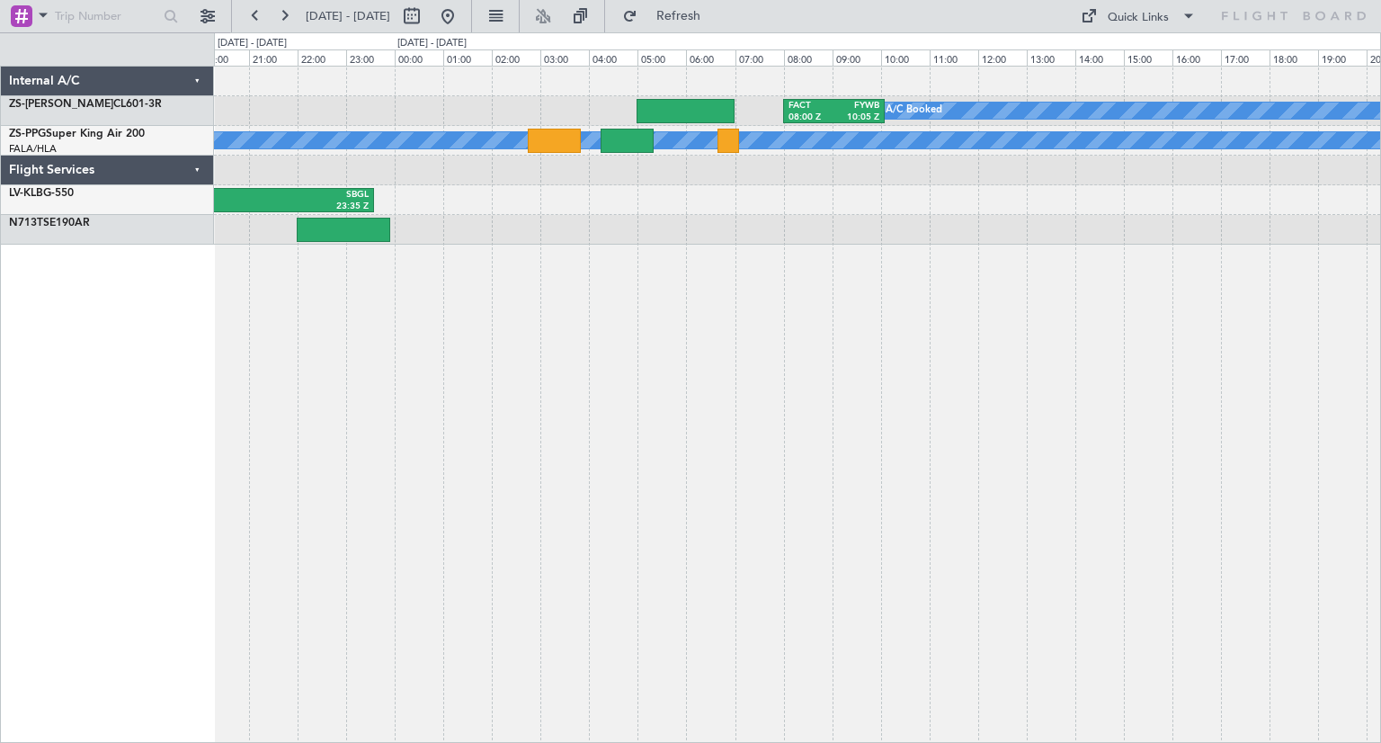
click at [843, 532] on div "A/C Booked FACT 08:00 Z FYWB 10:05 Z A/C Booked FALA 15:00 Z SBGL 23:35 Z" at bounding box center [797, 404] width 1167 height 677
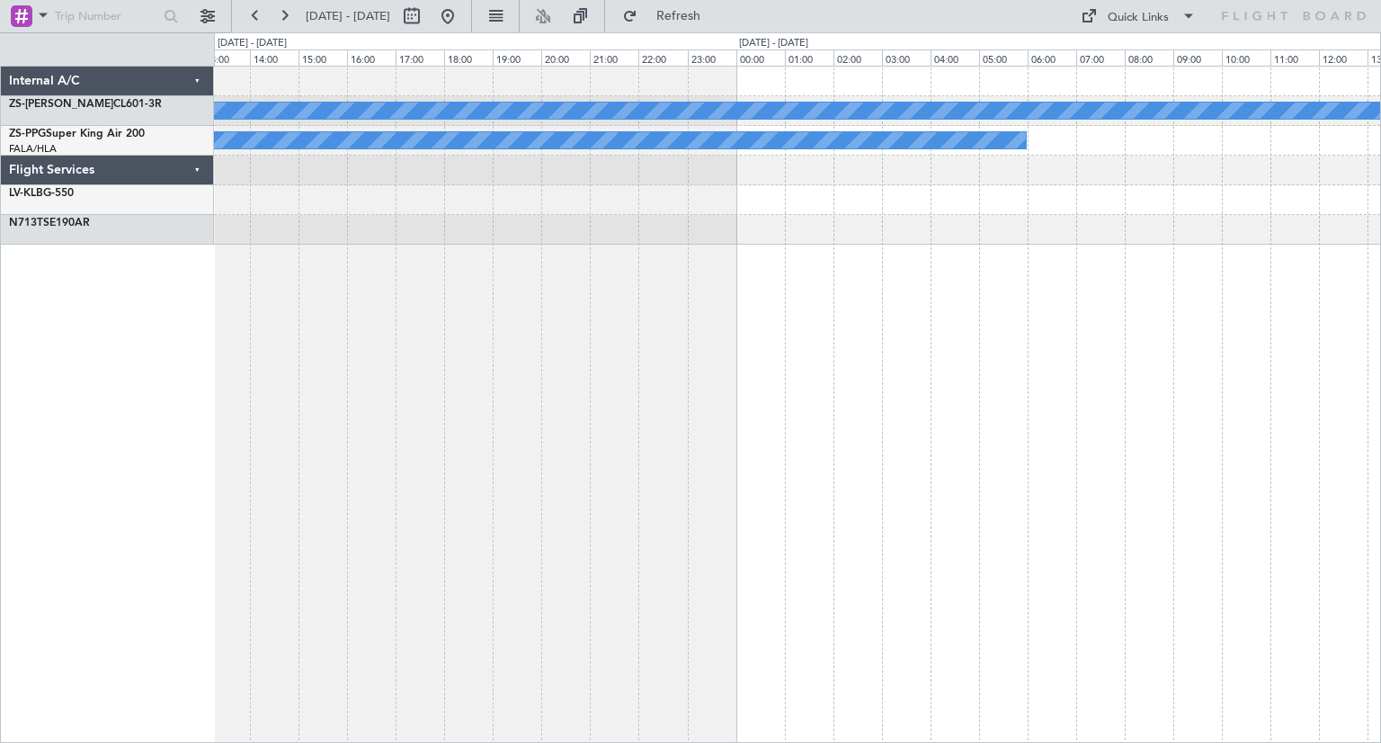
click at [163, 389] on div "A/C Booked FACT 08:00 Z FYWB 10:05 Z A/C Booked Internal A/C ZS-PAT CL601-3R ZS…" at bounding box center [690, 387] width 1381 height 710
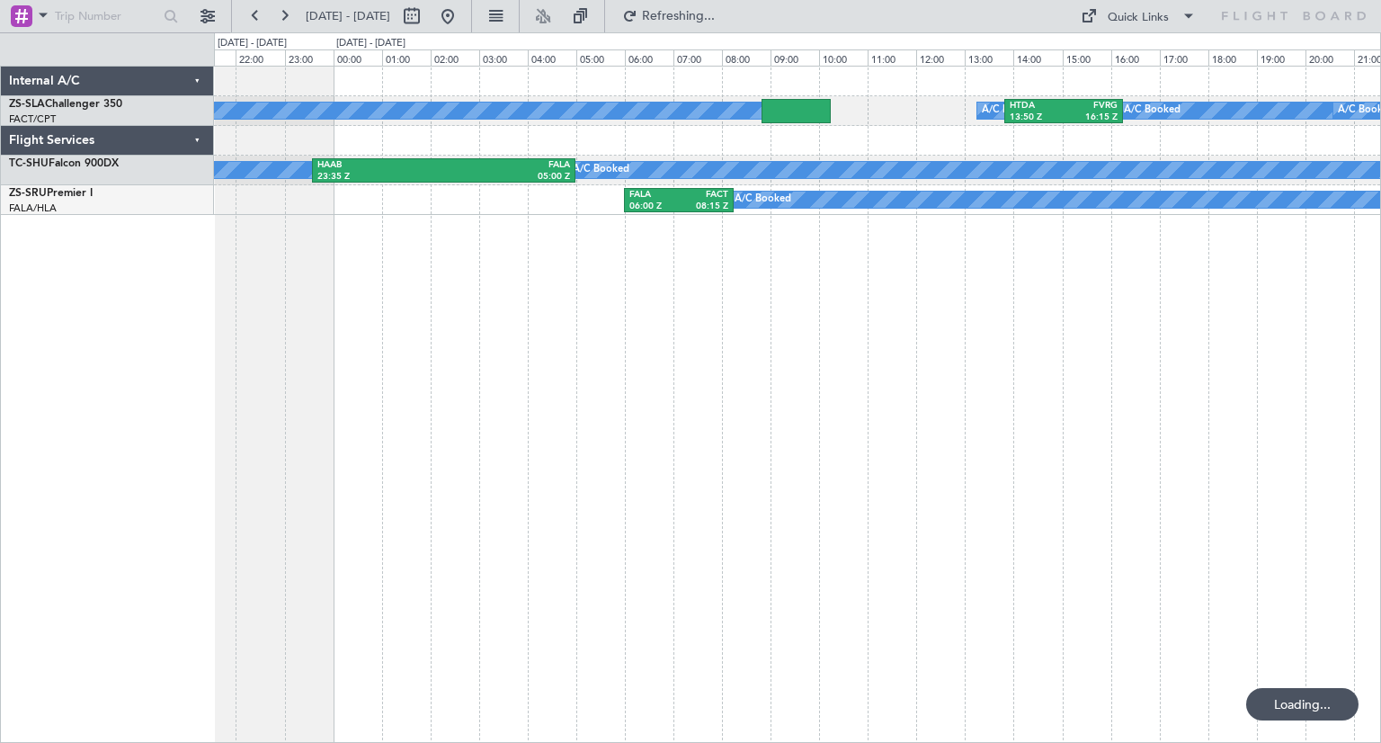
click at [674, 485] on div "A/C Booked A/C Booked A/C Booked A/C Booked HTDA 13:50 Z FVRG 16:15 Z A/C Booke…" at bounding box center [797, 404] width 1167 height 677
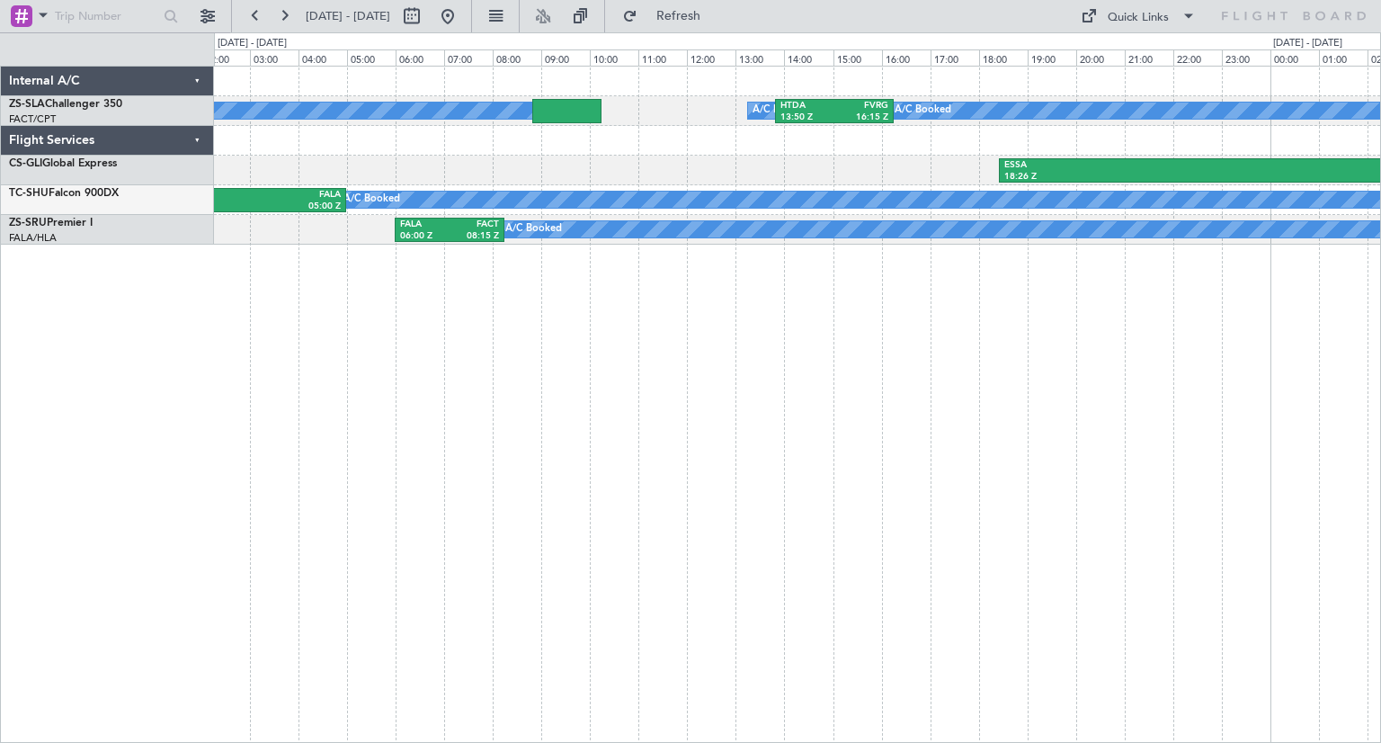
click at [775, 486] on div "A/C Booked A/C Booked A/C Booked A/C Booked A/C Booked A/C Booked A/C Booked HT…" at bounding box center [797, 404] width 1167 height 677
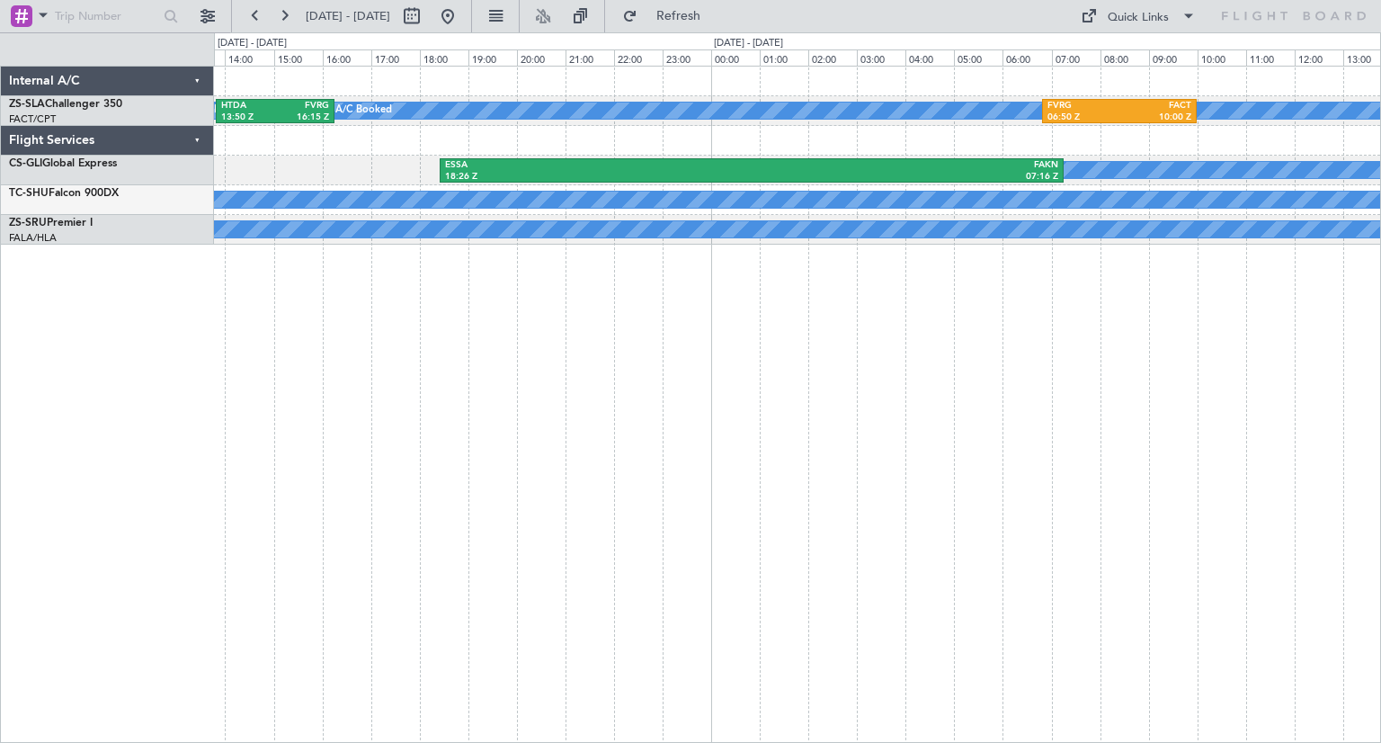
click at [248, 418] on div "A/C Booked A/C Booked A/C Booked A/C Booked HTDA 13:50 Z FVRG 16:15 Z FVRG 06:5…" at bounding box center [797, 404] width 1167 height 677
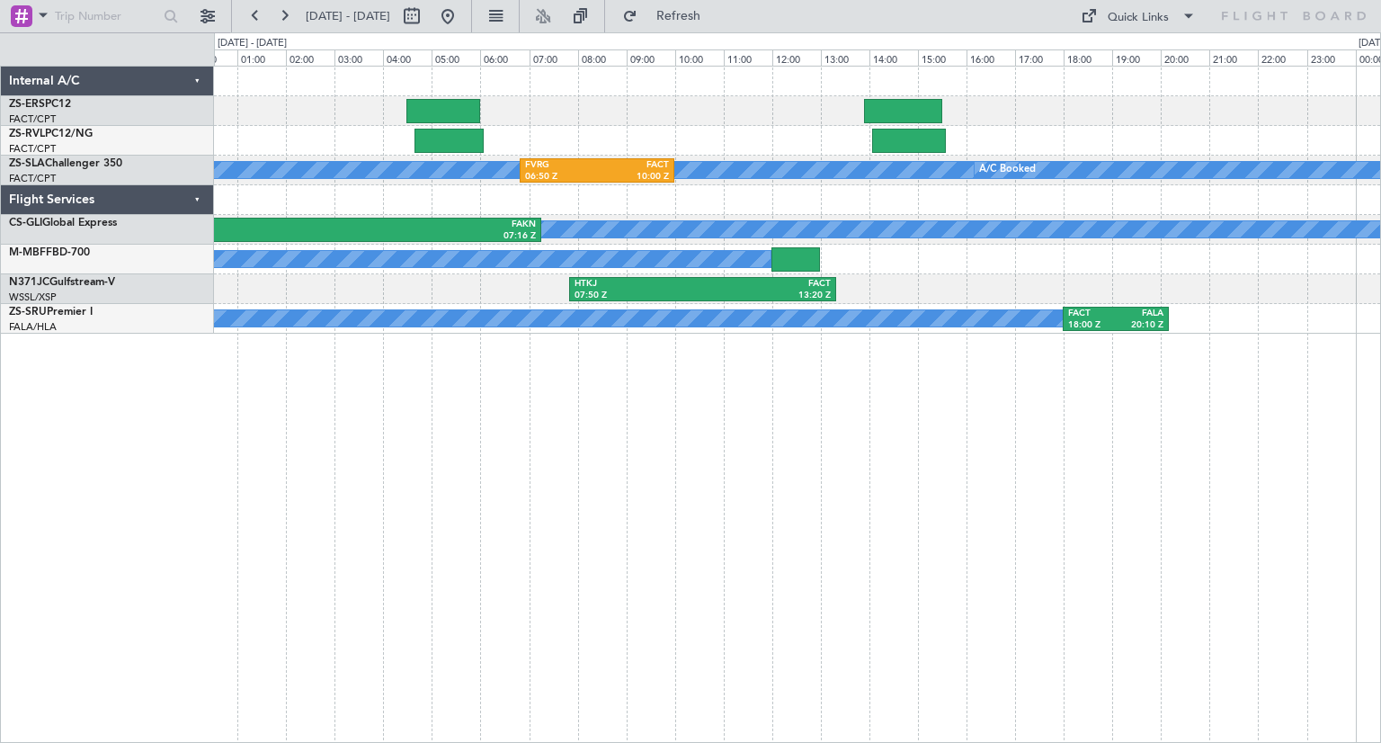
click at [765, 469] on div "A/C Booked A/C Booked A/C Booked A/C Booked FVRG 06:50 Z FACT 10:00 Z A/C Booke…" at bounding box center [797, 404] width 1167 height 677
